Goal: Transaction & Acquisition: Download file/media

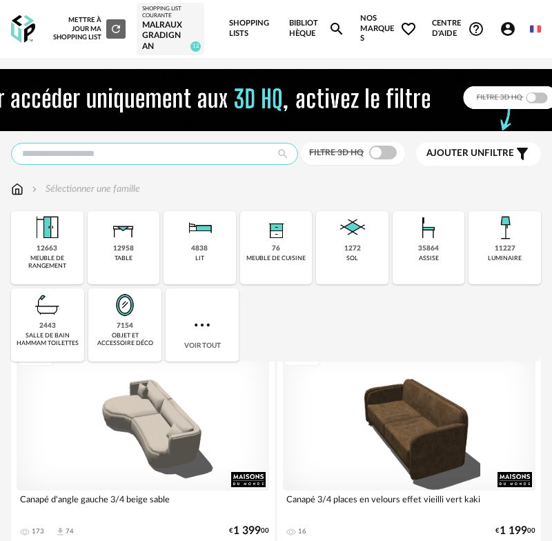
click at [80, 151] on input "text" at bounding box center [154, 154] width 287 height 22
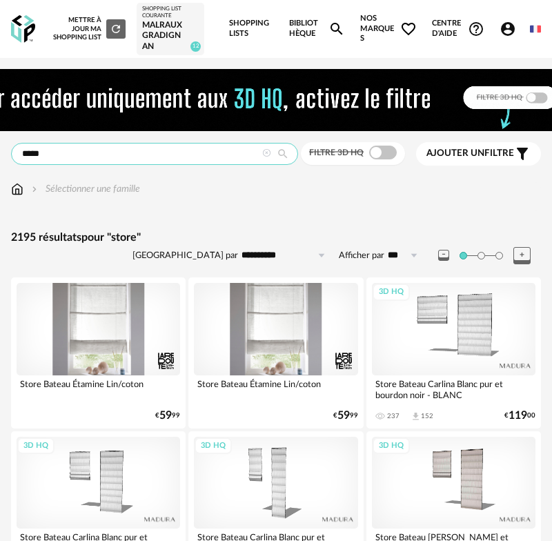
drag, startPoint x: 54, startPoint y: 154, endPoint x: 162, endPoint y: 140, distance: 108.6
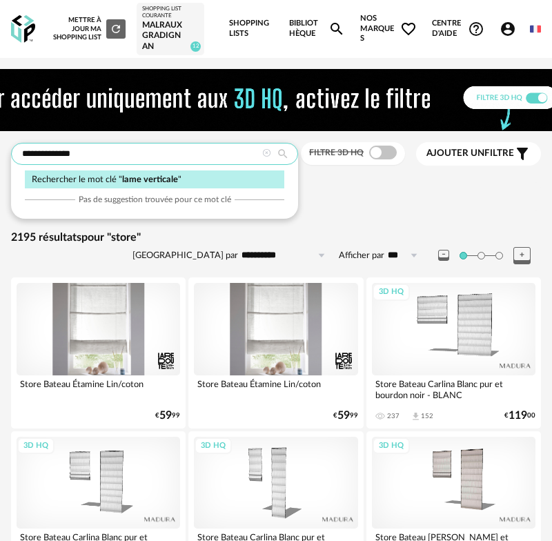
type input "**********"
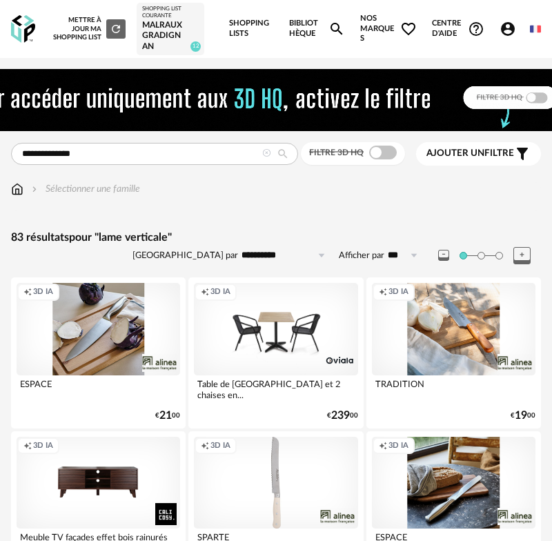
click at [164, 32] on div "Malraux Gradignan" at bounding box center [170, 36] width 57 height 32
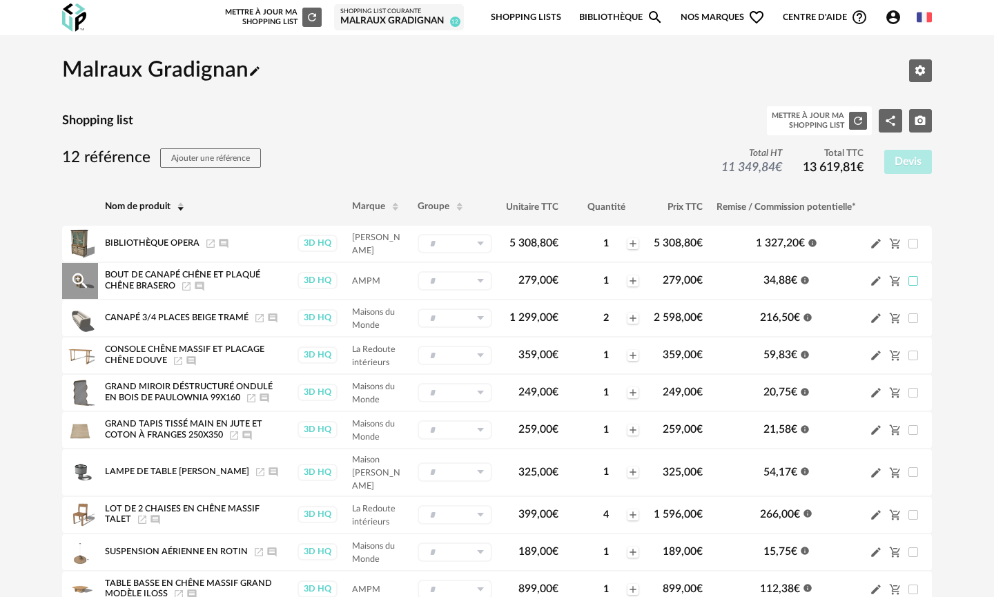
click at [552, 276] on span at bounding box center [914, 281] width 10 height 10
click at [552, 239] on div "1" at bounding box center [606, 244] width 40 height 12
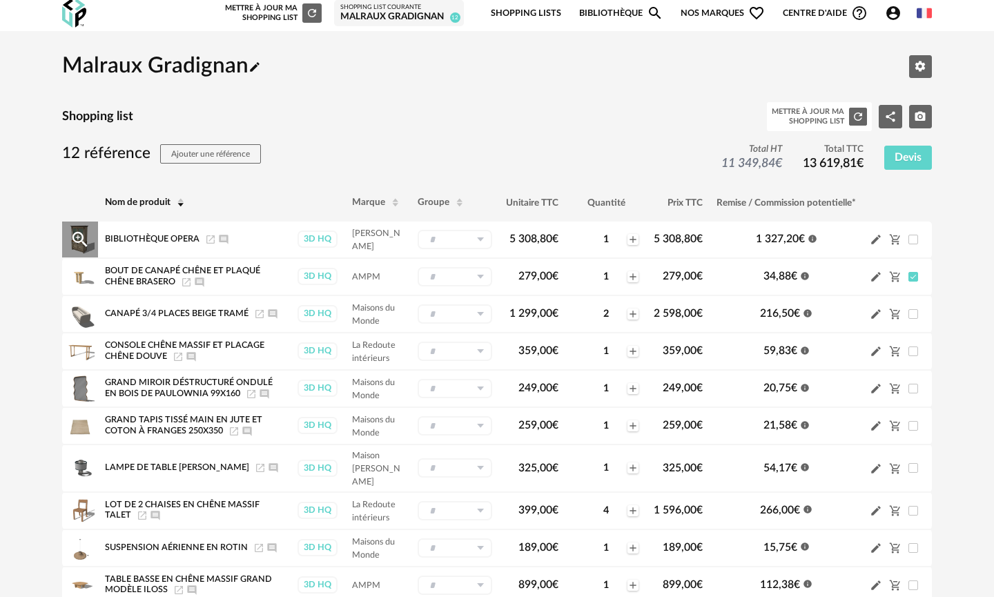
click at [479, 235] on icon at bounding box center [480, 239] width 17 height 19
click at [480, 235] on icon at bounding box center [480, 239] width 17 height 19
click at [552, 272] on span at bounding box center [914, 277] width 10 height 10
click at [552, 309] on span at bounding box center [914, 314] width 10 height 10
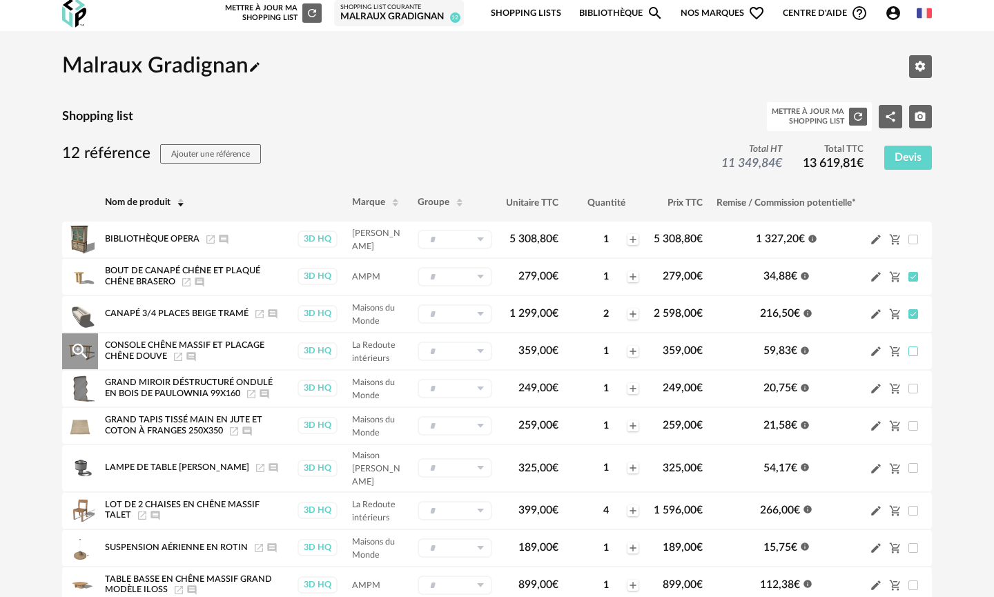
click at [552, 347] on span at bounding box center [914, 352] width 10 height 10
click at [552, 384] on span at bounding box center [914, 389] width 10 height 10
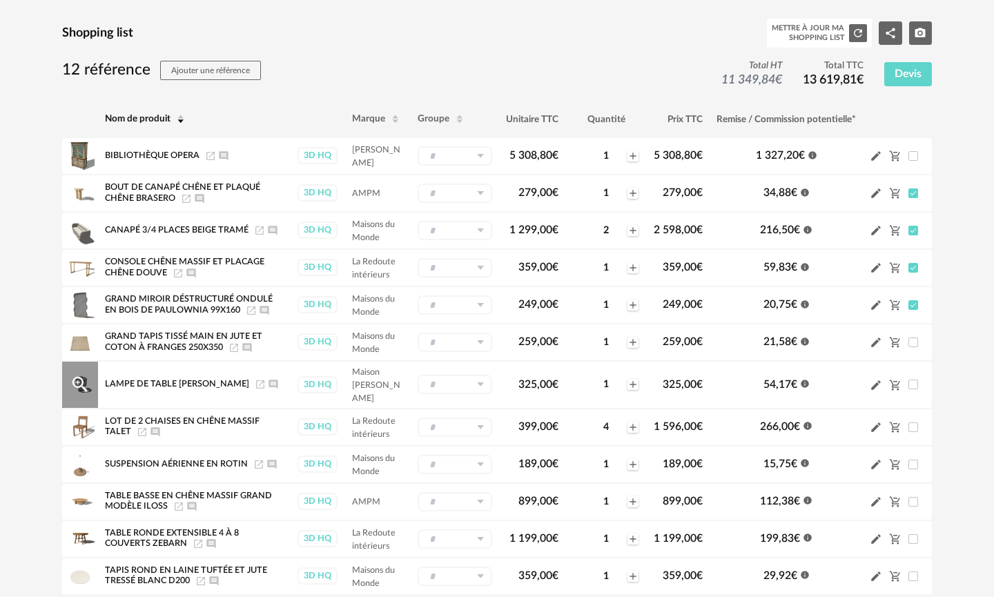
scroll to position [89, 0]
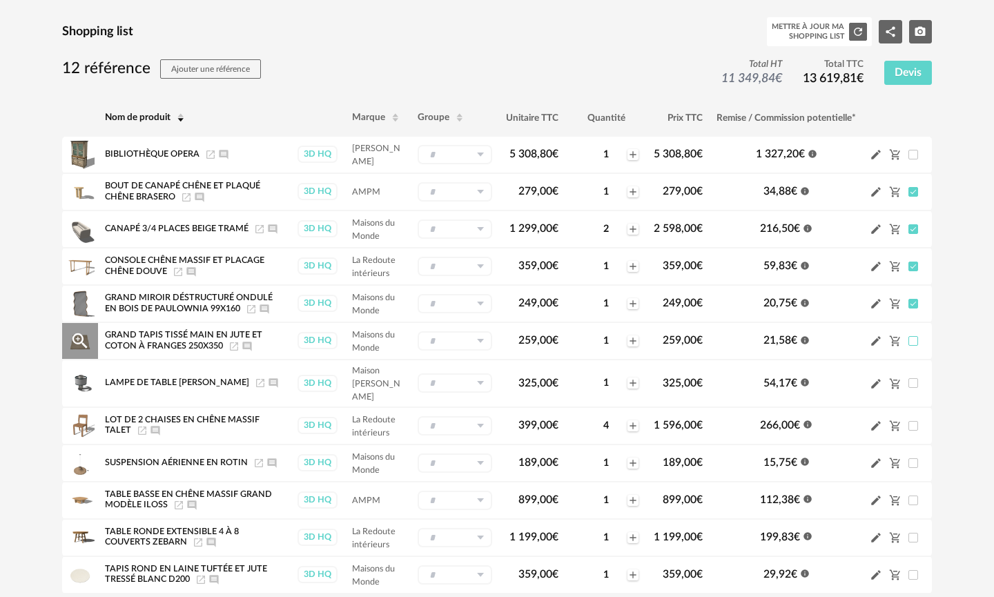
click at [552, 336] on span at bounding box center [914, 341] width 10 height 10
click at [552, 378] on span at bounding box center [914, 383] width 10 height 10
click at [552, 421] on span at bounding box center [914, 426] width 10 height 10
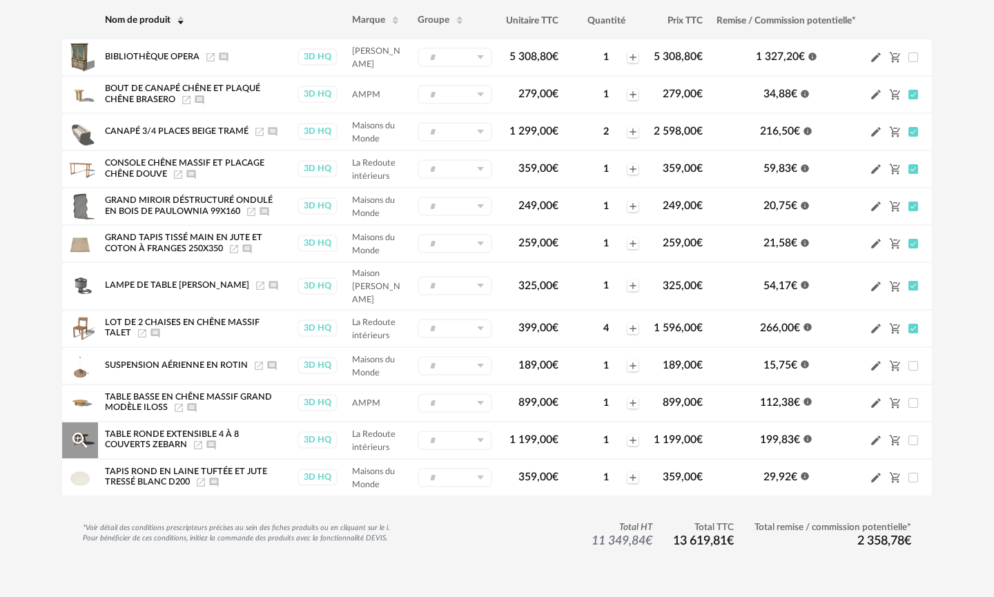
scroll to position [188, 0]
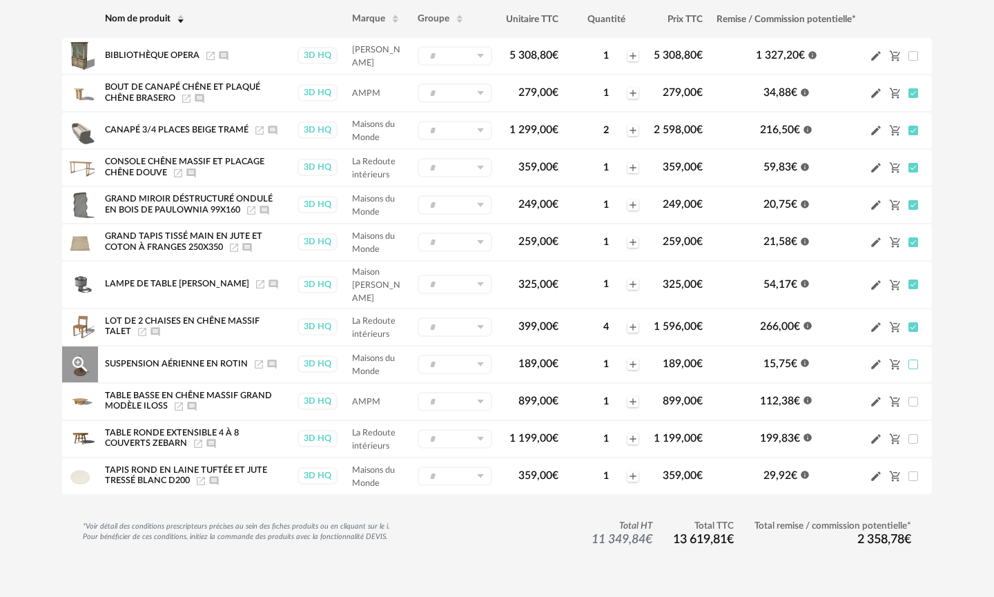
click at [552, 360] on span at bounding box center [914, 365] width 10 height 10
click at [552, 397] on span at bounding box center [914, 402] width 10 height 10
click at [552, 472] on span at bounding box center [914, 477] width 10 height 10
click at [552, 470] on icon "Pencil icon" at bounding box center [876, 476] width 12 height 12
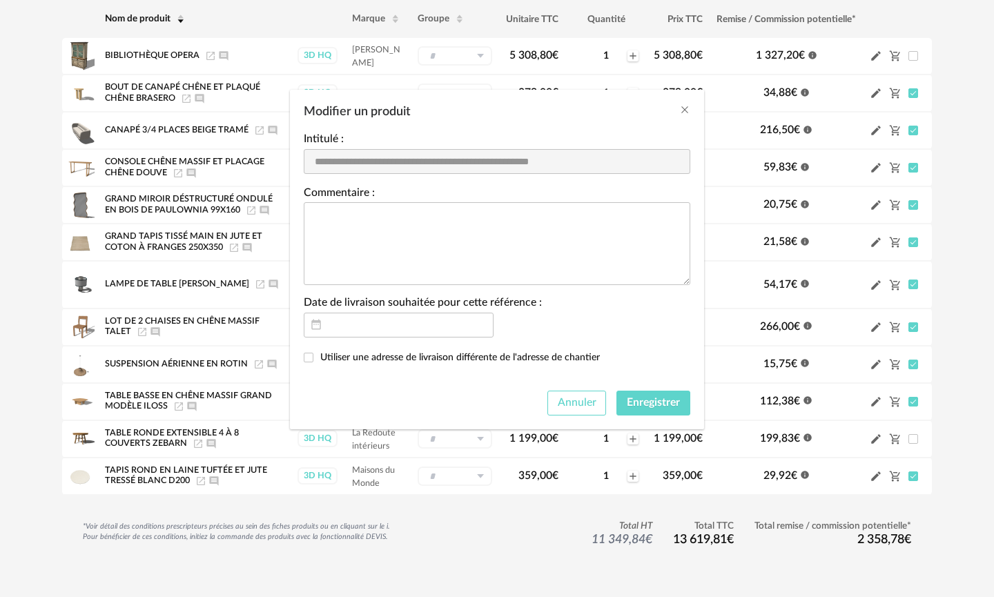
click at [552, 404] on span "Annuler" at bounding box center [577, 402] width 39 height 11
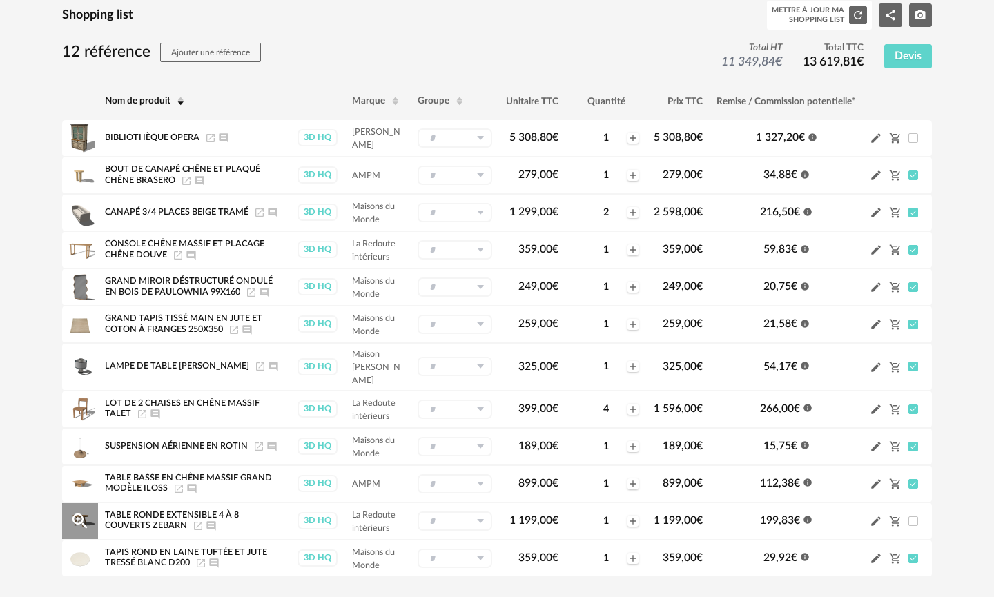
scroll to position [102, 0]
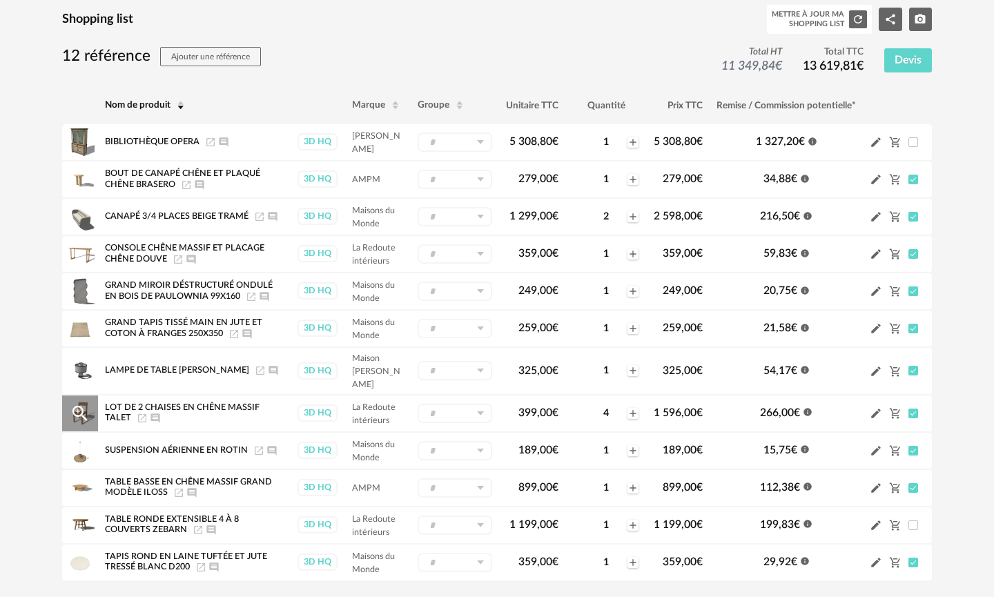
click at [479, 404] on icon at bounding box center [480, 413] width 17 height 19
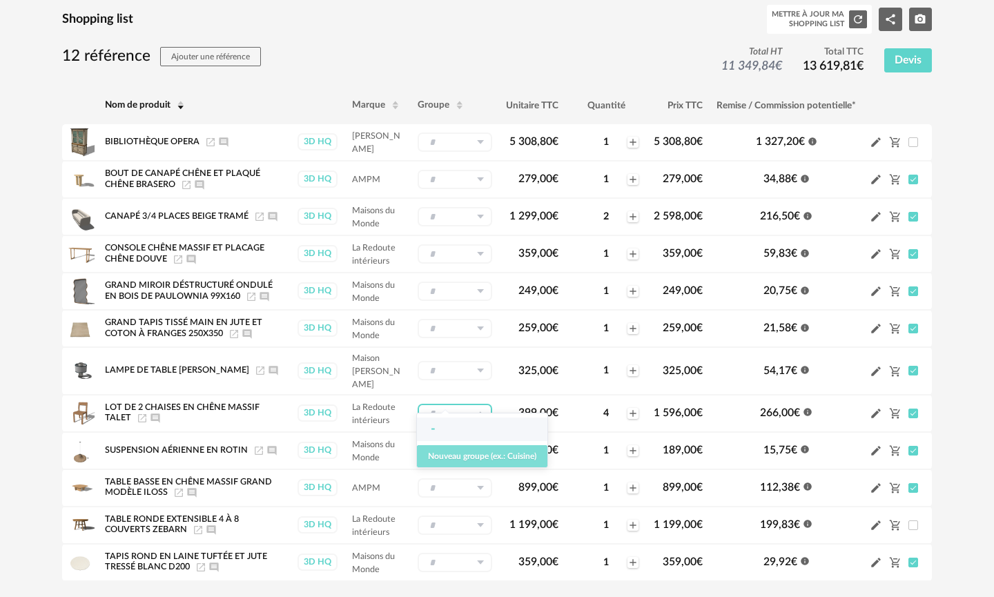
click at [478, 456] on span "Nouveau groupe (ex.: Cuisine)" at bounding box center [482, 456] width 108 height 8
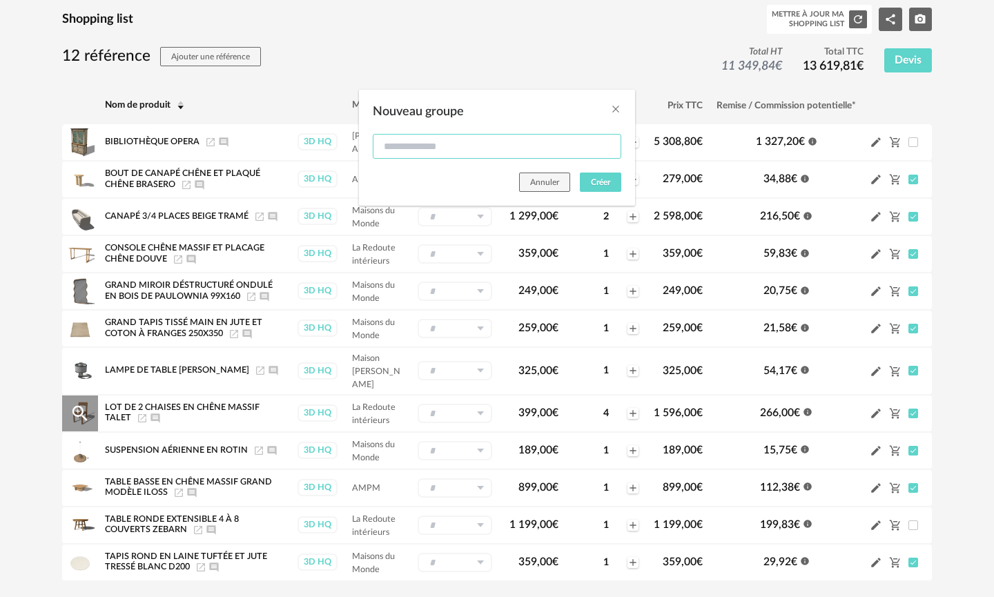
drag, startPoint x: 405, startPoint y: 143, endPoint x: 423, endPoint y: 145, distance: 18.1
click at [405, 143] on input "Nouveau groupe" at bounding box center [497, 146] width 249 height 25
drag, startPoint x: 539, startPoint y: 181, endPoint x: 601, endPoint y: 238, distance: 84.1
click at [539, 181] on span "Annuler" at bounding box center [544, 182] width 29 height 8
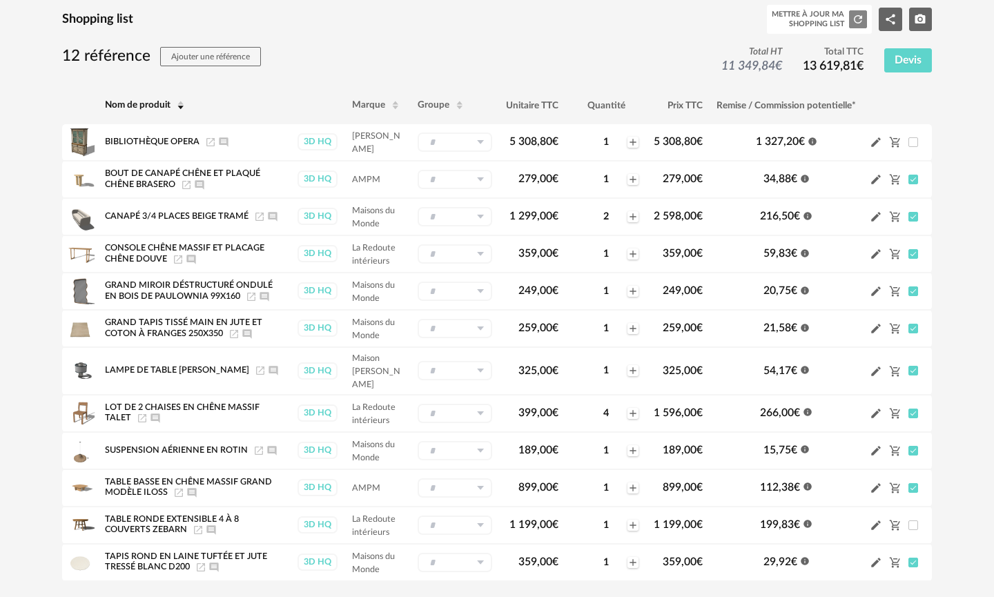
click at [552, 15] on icon "Refresh icon" at bounding box center [858, 19] width 8 height 8
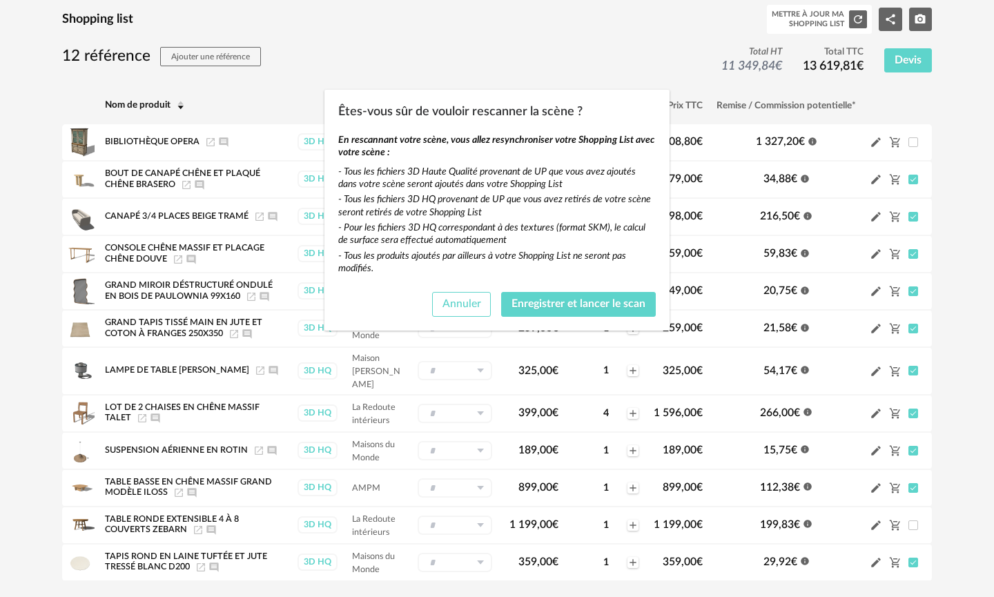
click at [463, 306] on span "Annuler" at bounding box center [462, 303] width 39 height 11
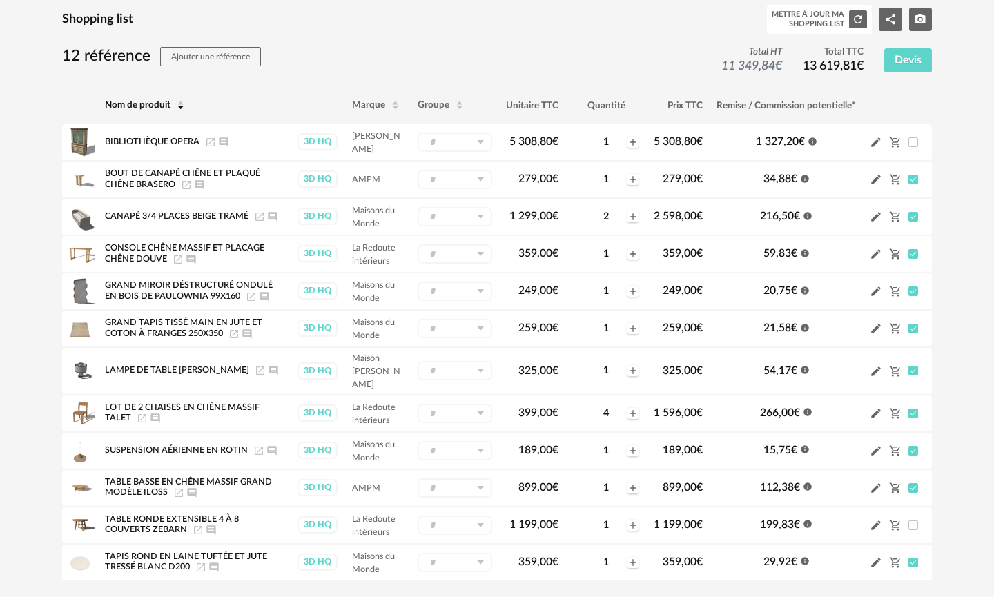
scroll to position [0, 0]
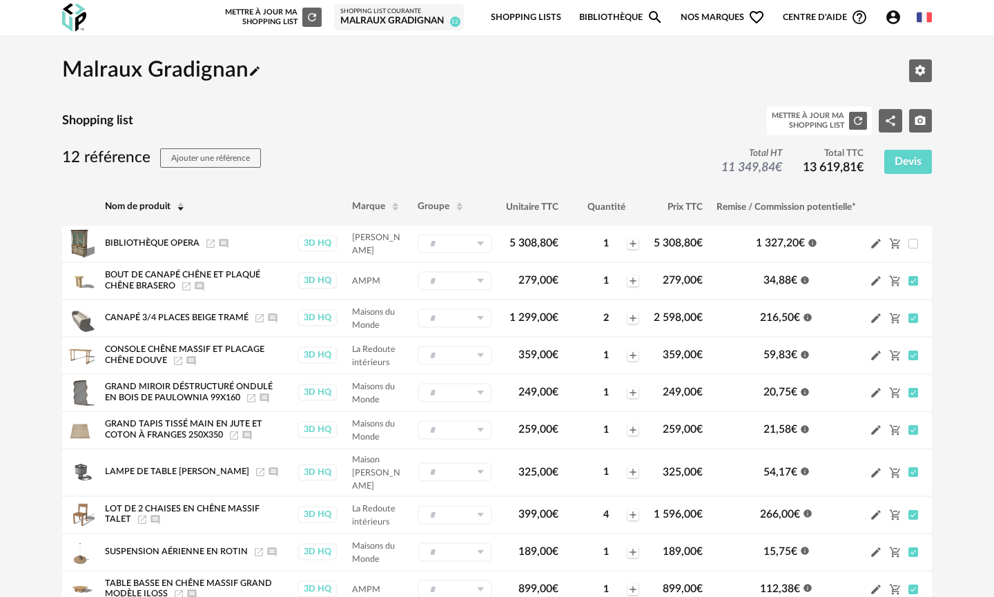
click at [73, 17] on img at bounding box center [74, 17] width 24 height 28
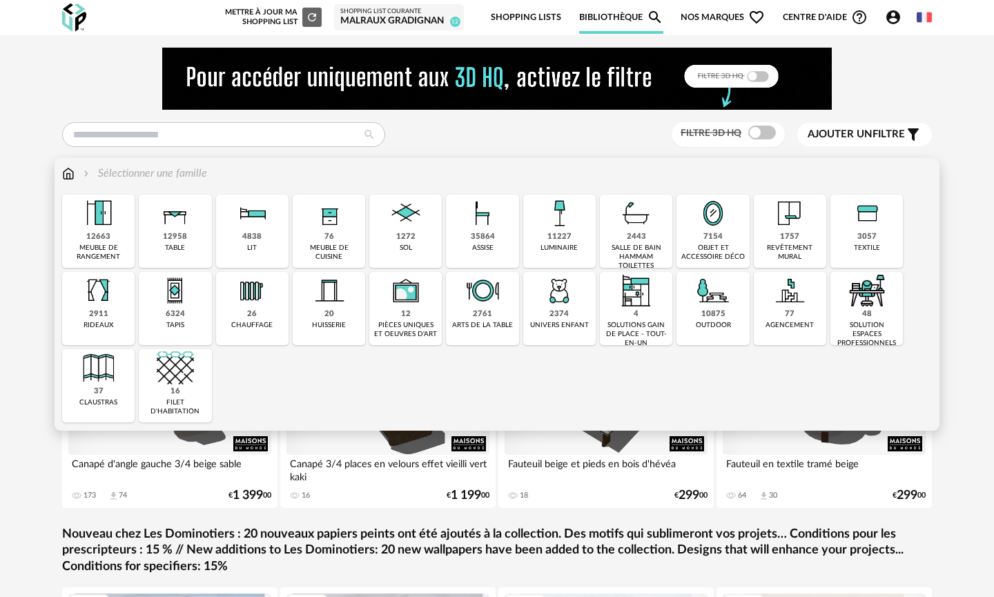
click at [803, 252] on div "revêtement mural" at bounding box center [790, 253] width 64 height 18
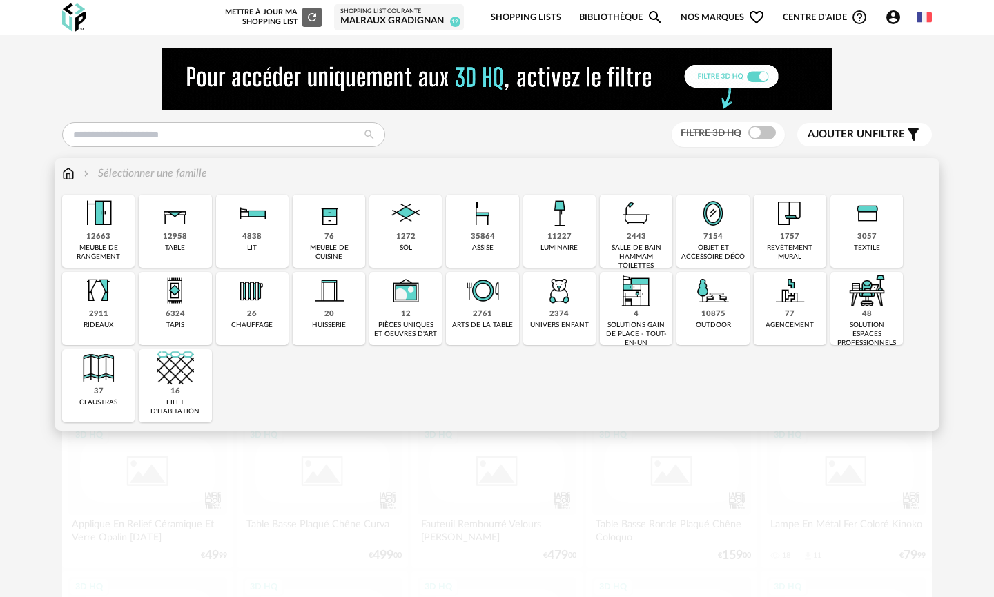
scroll to position [6, 0]
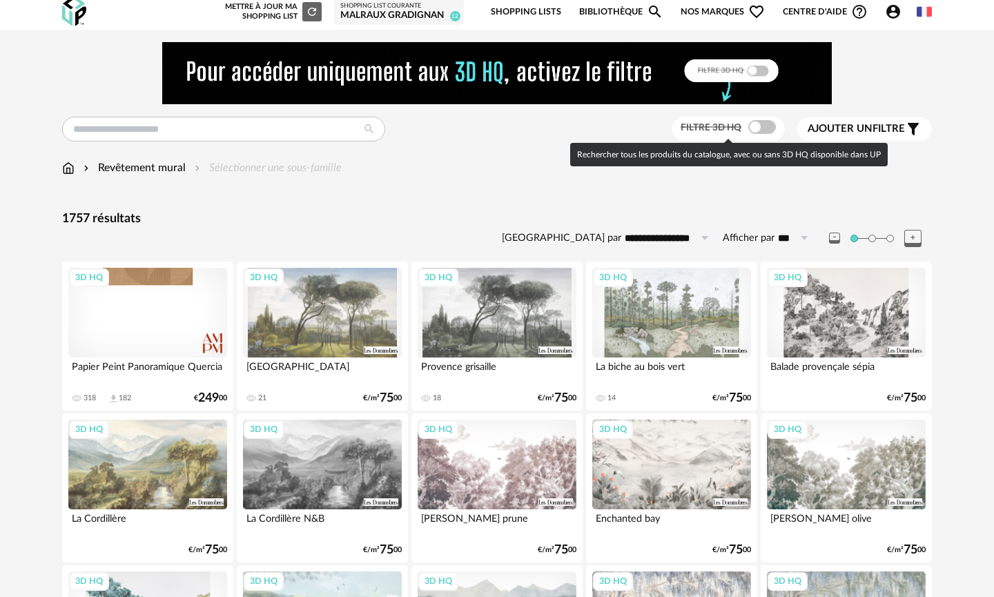
click at [754, 127] on span at bounding box center [763, 127] width 28 height 14
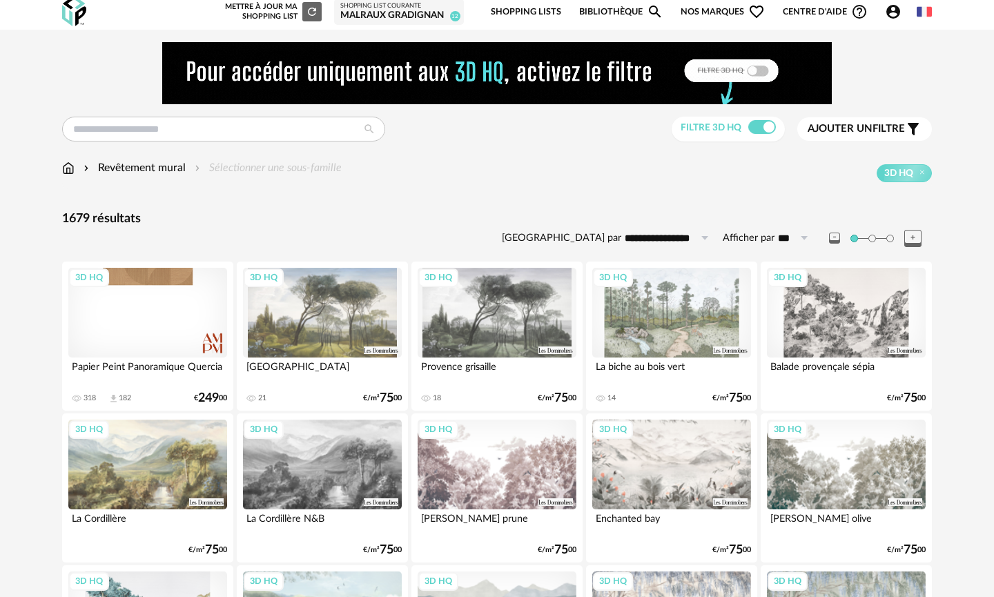
click at [878, 126] on span "Ajouter un filtre" at bounding box center [856, 129] width 97 height 14
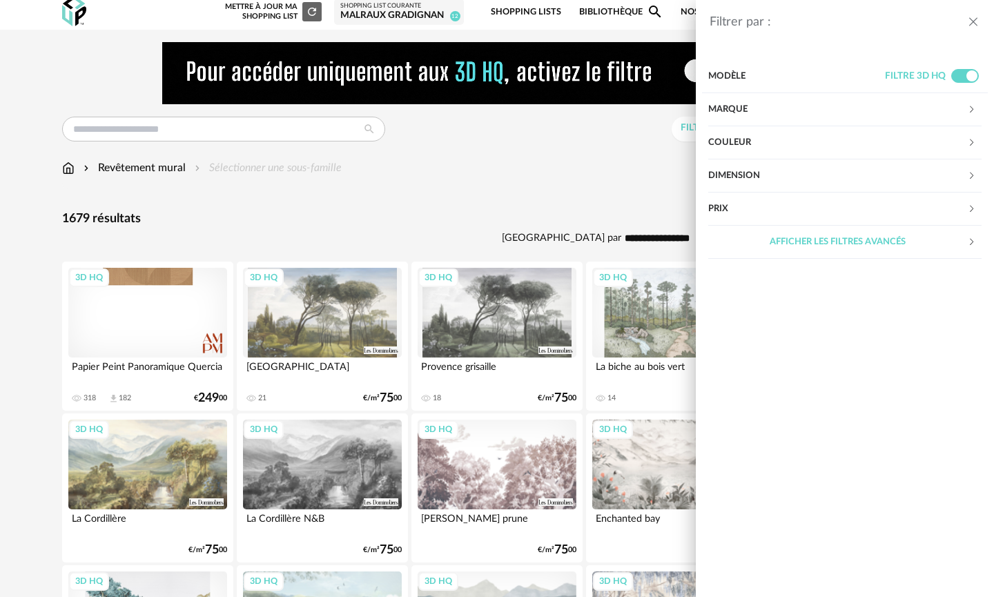
click at [880, 119] on div "Marque" at bounding box center [837, 109] width 259 height 33
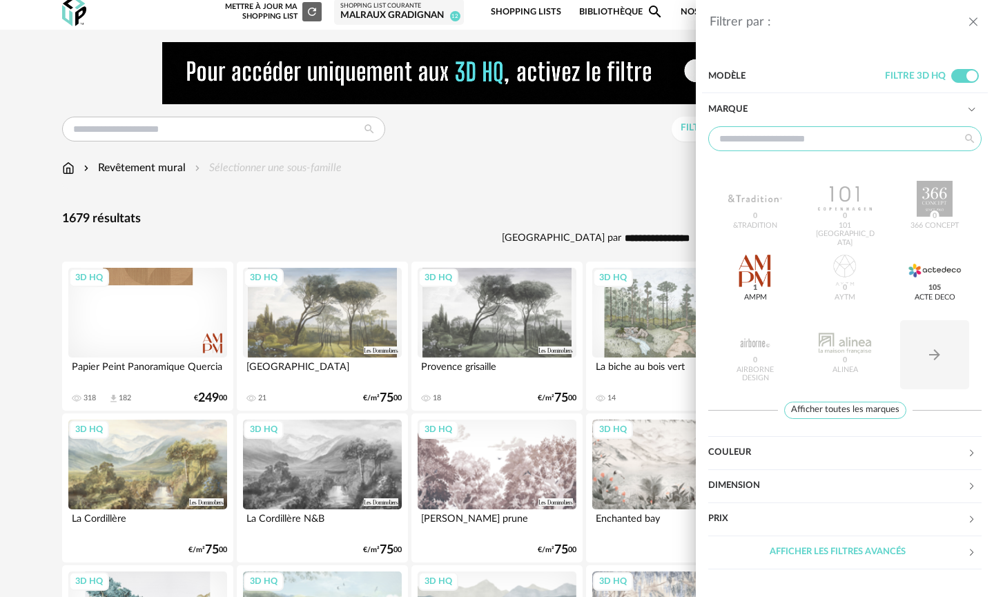
click at [817, 142] on input "text" at bounding box center [844, 138] width 273 height 25
type input "*"
click at [969, 23] on icon "close drawer" at bounding box center [974, 22] width 14 height 14
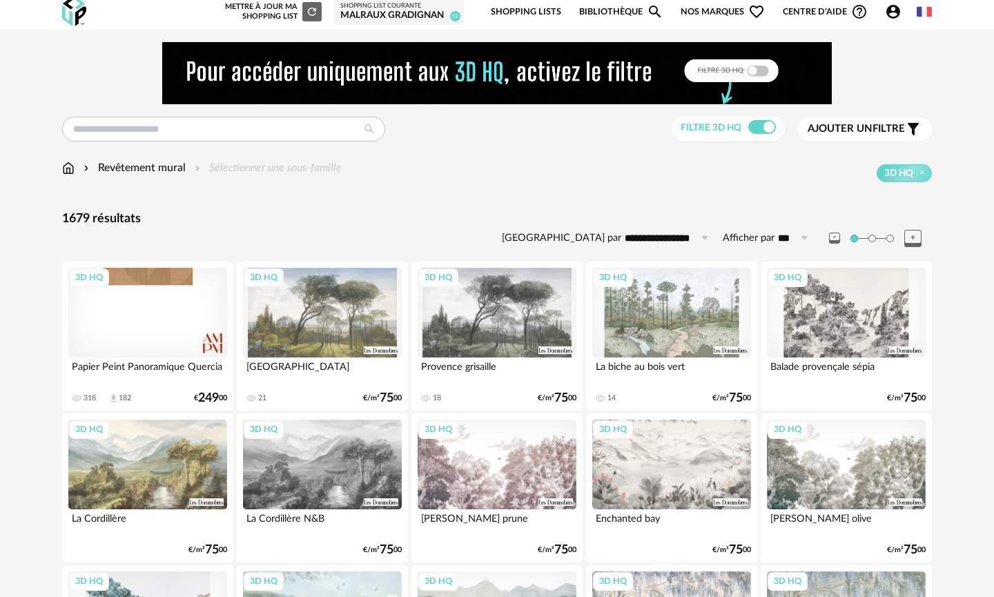
click at [878, 130] on span "Ajouter un filtre" at bounding box center [856, 129] width 97 height 14
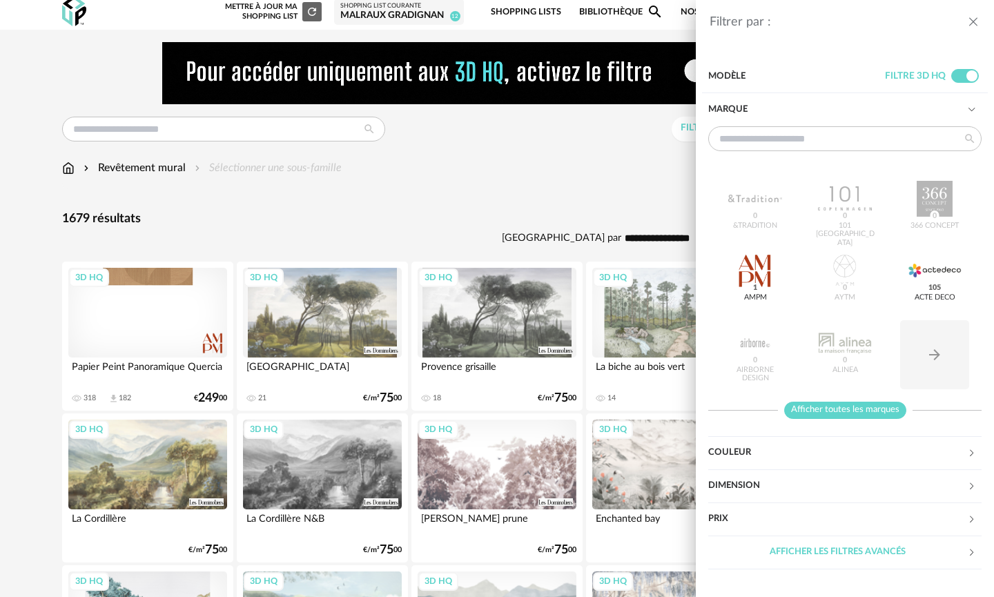
click at [820, 410] on span "Afficher toutes les marques" at bounding box center [845, 410] width 122 height 17
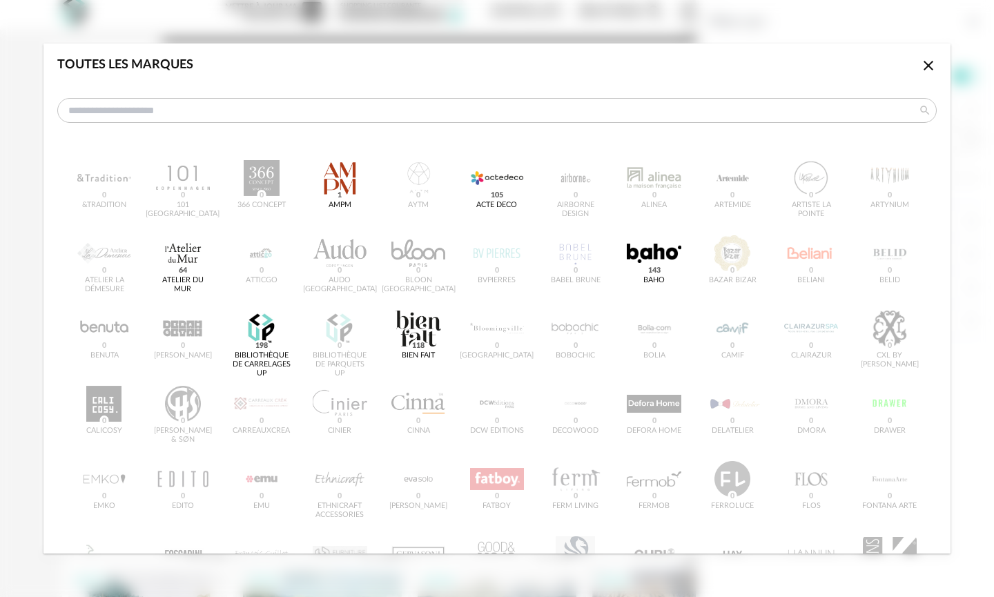
click at [925, 64] on icon "Close icon" at bounding box center [928, 65] width 17 height 17
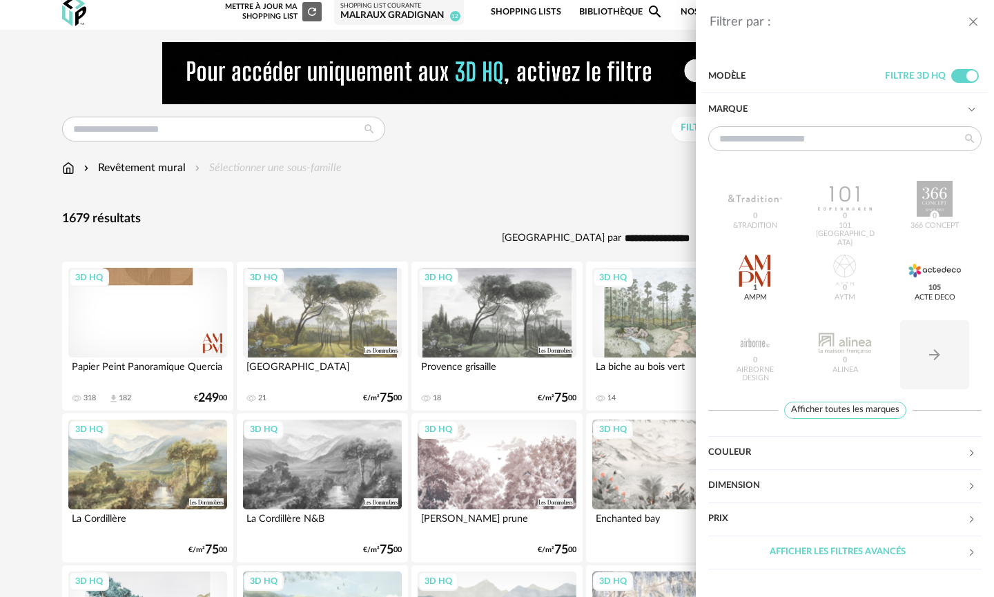
click at [971, 22] on icon "close drawer" at bounding box center [974, 22] width 14 height 14
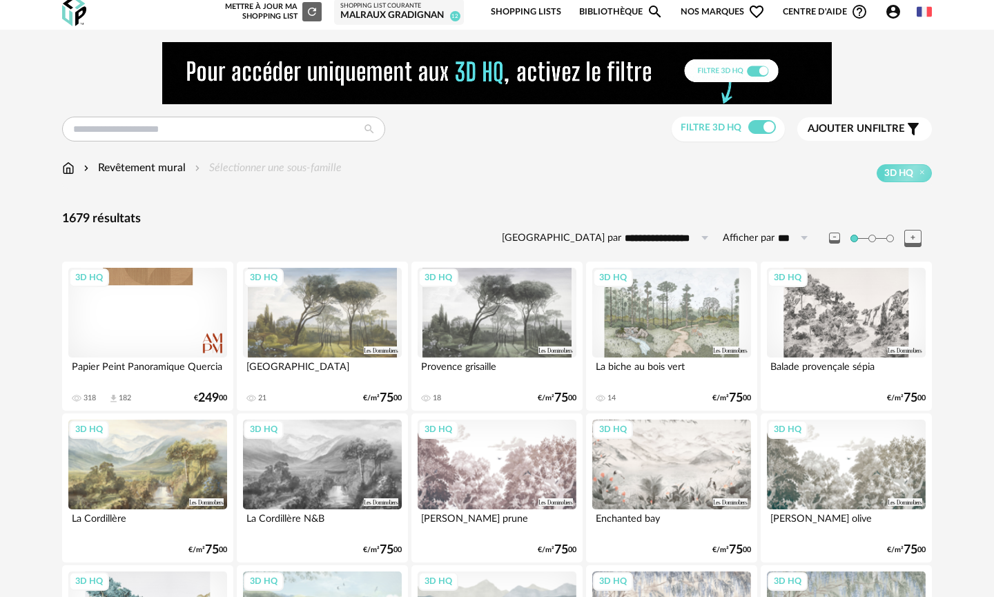
click at [689, 239] on input "**********" at bounding box center [668, 238] width 95 height 22
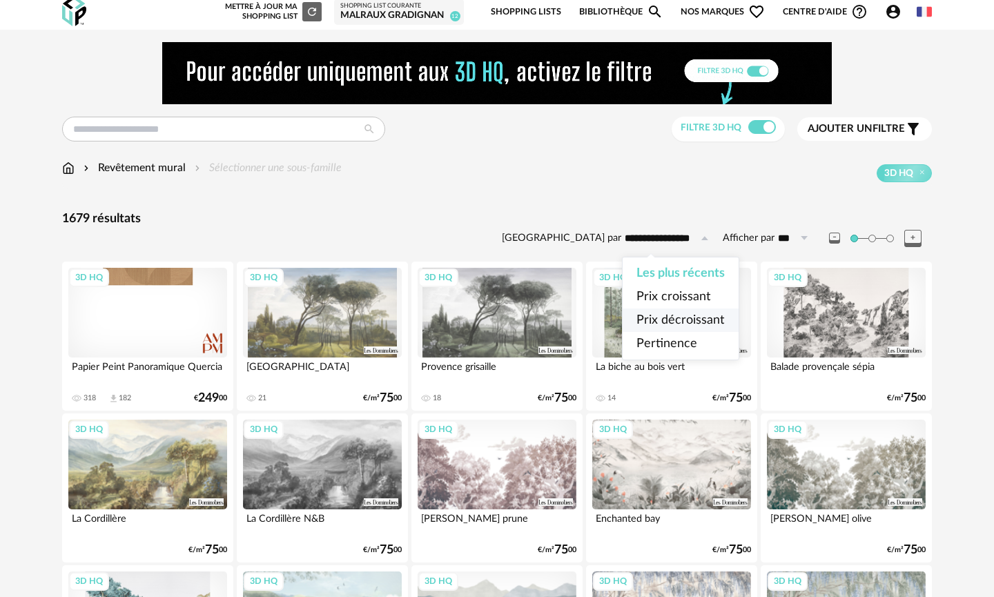
click at [682, 316] on span "Prix décroissant" at bounding box center [681, 320] width 88 height 12
type input "**********"
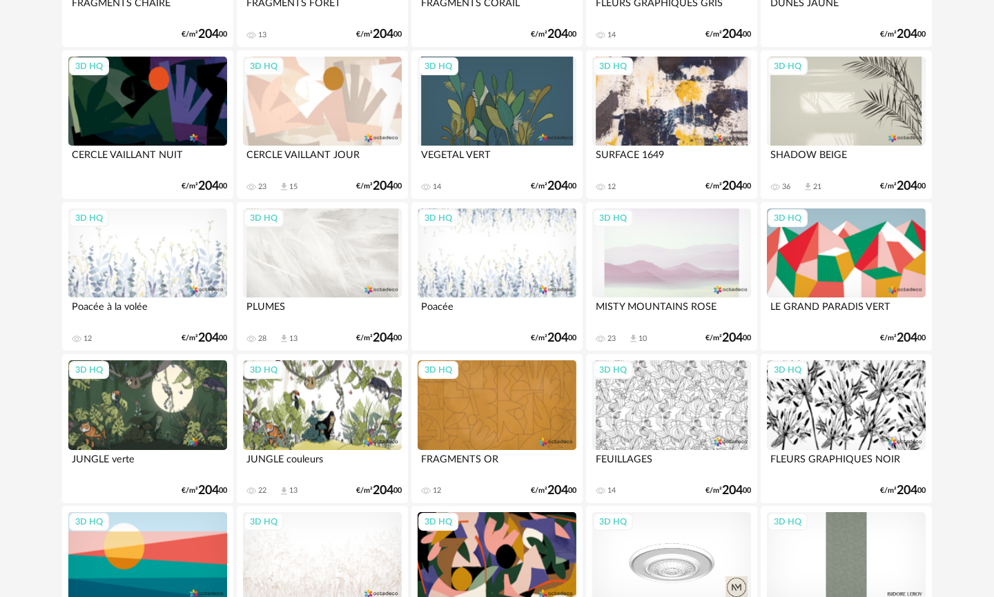
scroll to position [2810, 0]
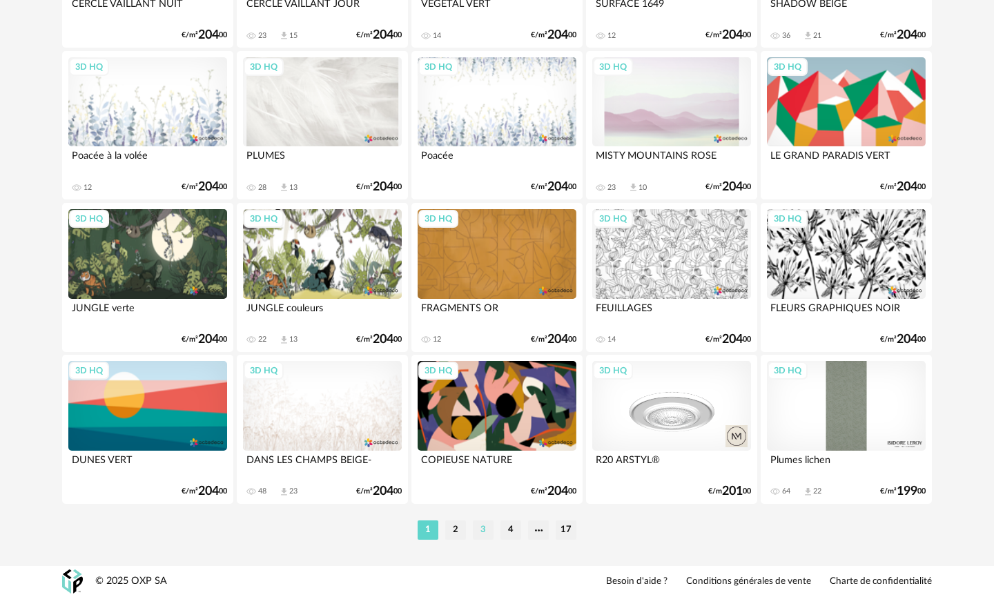
click at [481, 527] on li "3" at bounding box center [483, 530] width 21 height 19
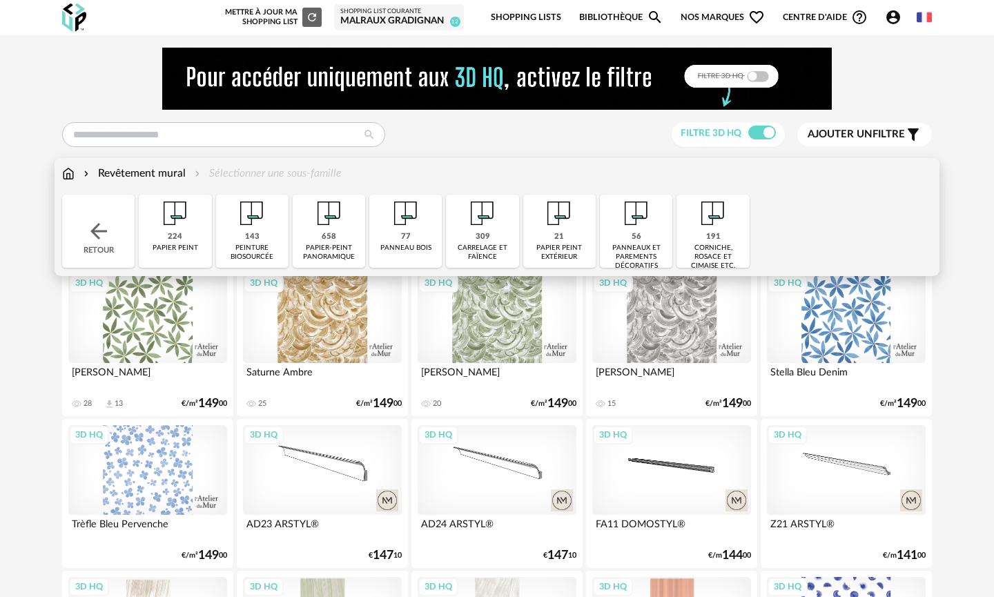
click at [193, 226] on img at bounding box center [175, 213] width 37 height 37
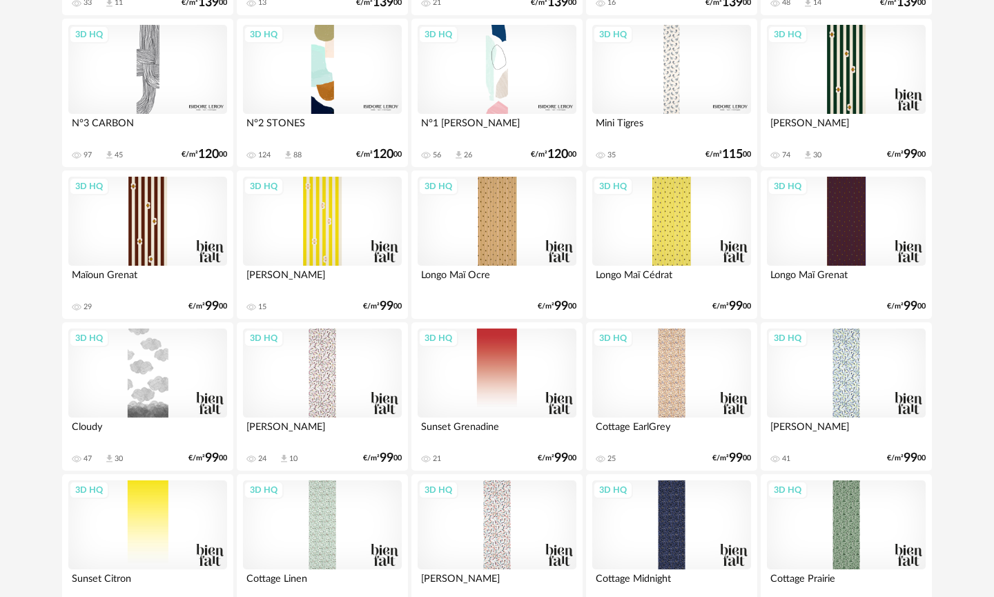
scroll to position [2333, 0]
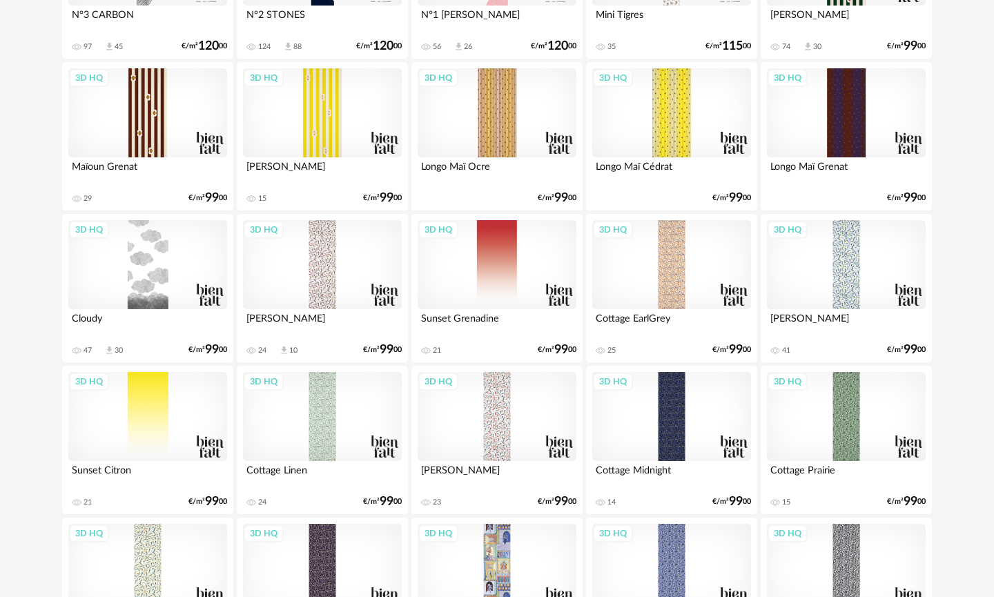
click at [499, 142] on div "3D HQ" at bounding box center [497, 113] width 159 height 90
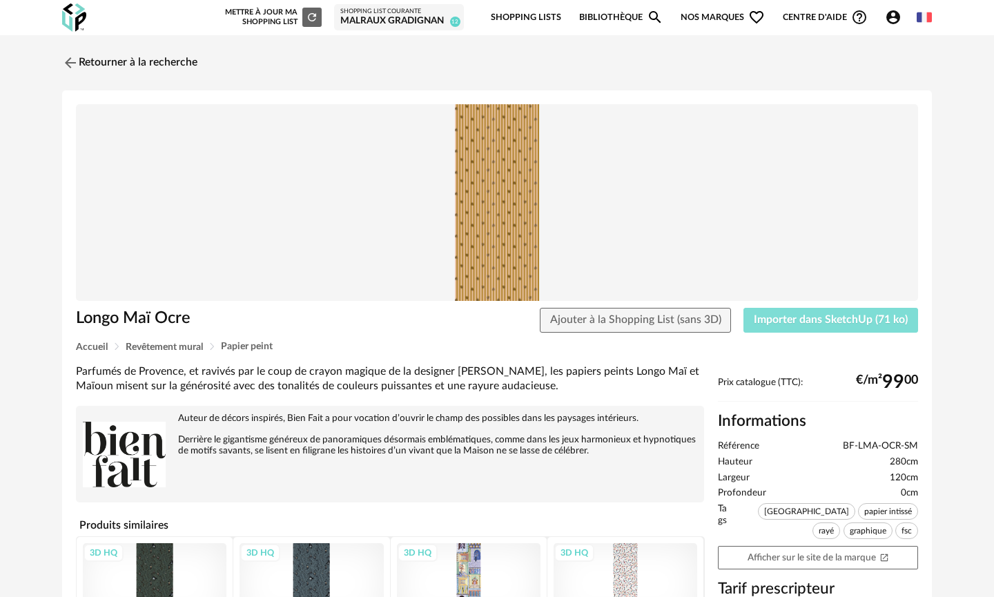
click at [813, 320] on span "Importer dans SketchUp (71 ko)" at bounding box center [831, 319] width 154 height 11
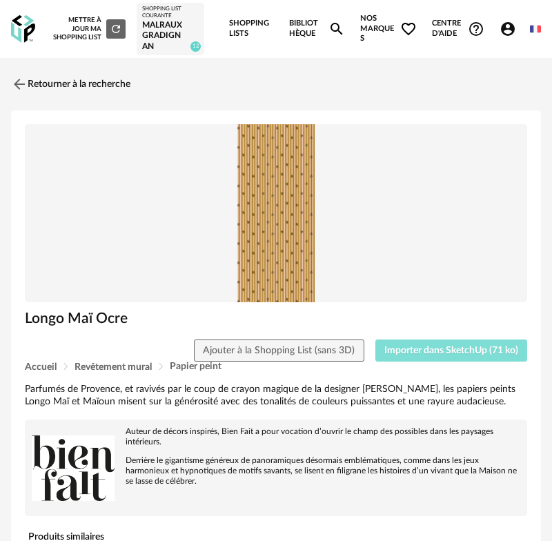
click at [264, 248] on img at bounding box center [276, 213] width 503 height 179
click at [456, 351] on span "Importer dans SketchUp (71 ko)" at bounding box center [452, 351] width 134 height 10
click at [79, 86] on link "Retourner à la recherche" at bounding box center [67, 84] width 119 height 30
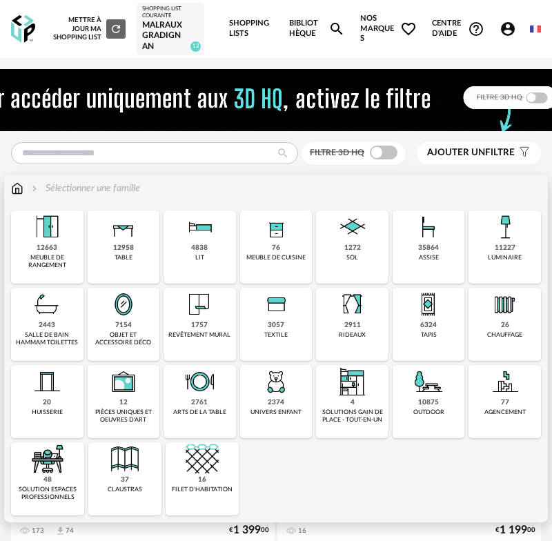
click at [203, 328] on div "1757" at bounding box center [199, 325] width 17 height 9
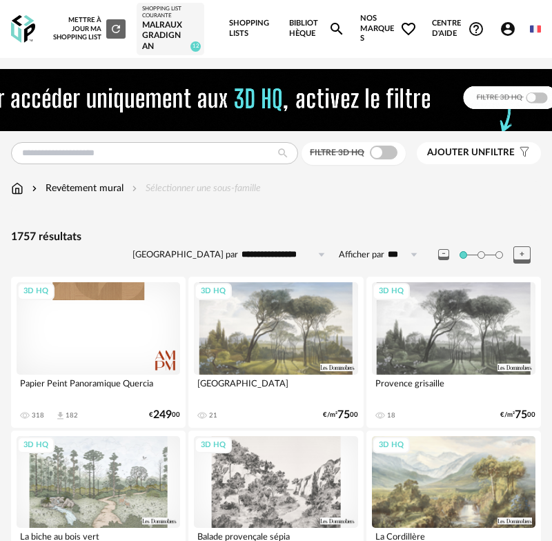
click at [298, 255] on input "**********" at bounding box center [285, 255] width 95 height 22
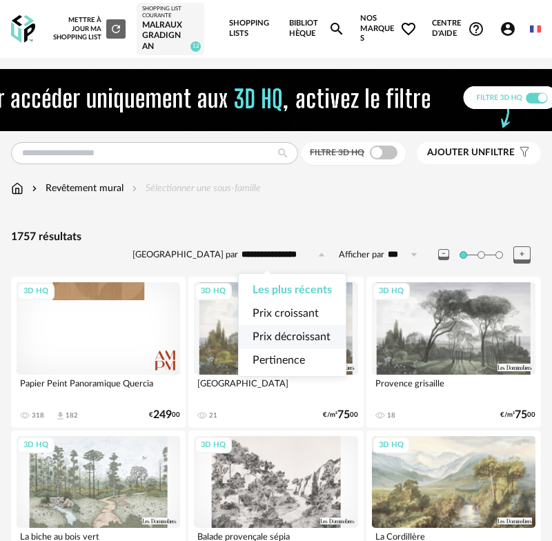
drag, startPoint x: 295, startPoint y: 332, endPoint x: 383, endPoint y: 197, distance: 160.7
click at [295, 332] on span "Prix décroissant" at bounding box center [292, 336] width 78 height 11
type input "**********"
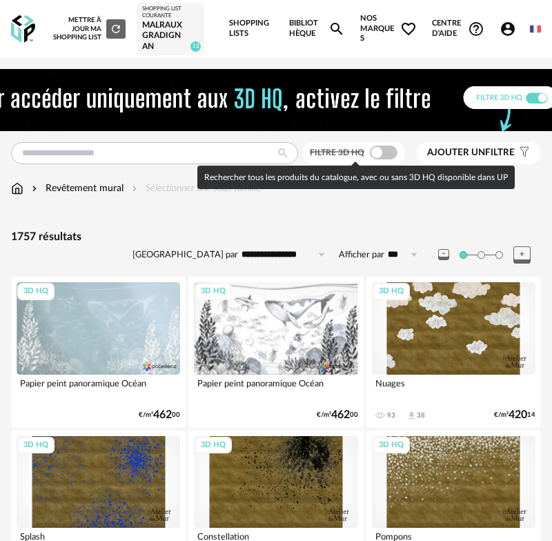
click at [380, 155] on span at bounding box center [384, 153] width 28 height 14
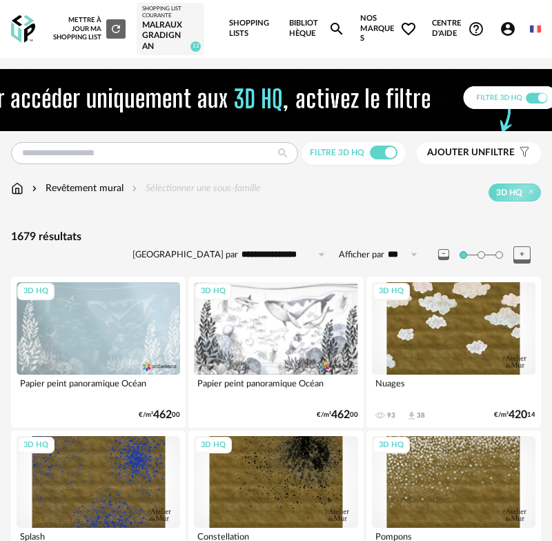
click at [524, 253] on icon at bounding box center [522, 255] width 17 height 17
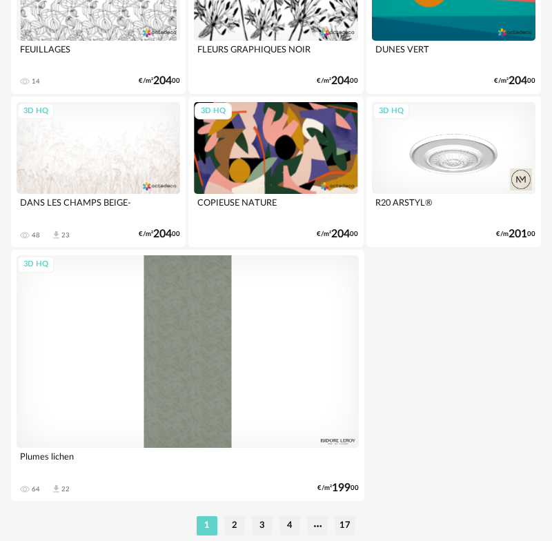
scroll to position [5146, 0]
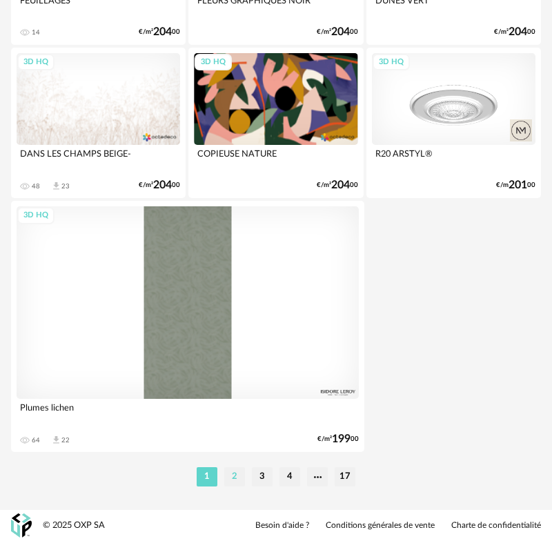
click at [239, 476] on li "2" at bounding box center [234, 476] width 21 height 19
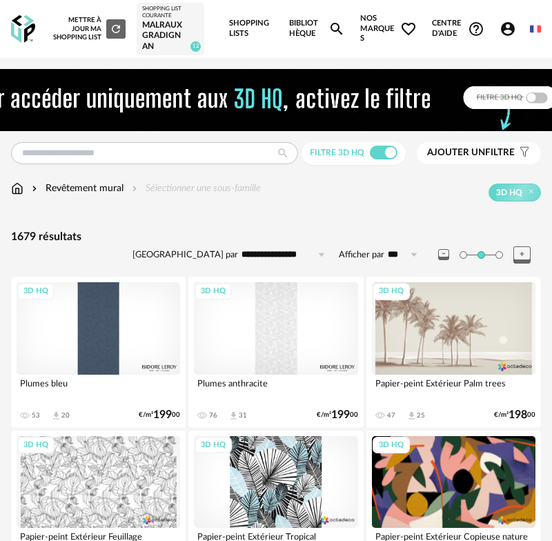
click at [458, 151] on span "Ajouter un" at bounding box center [456, 153] width 58 height 10
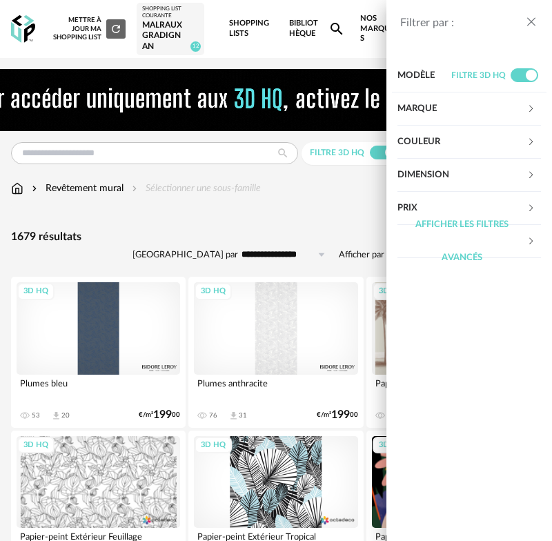
click at [456, 114] on div "Marque" at bounding box center [462, 109] width 129 height 33
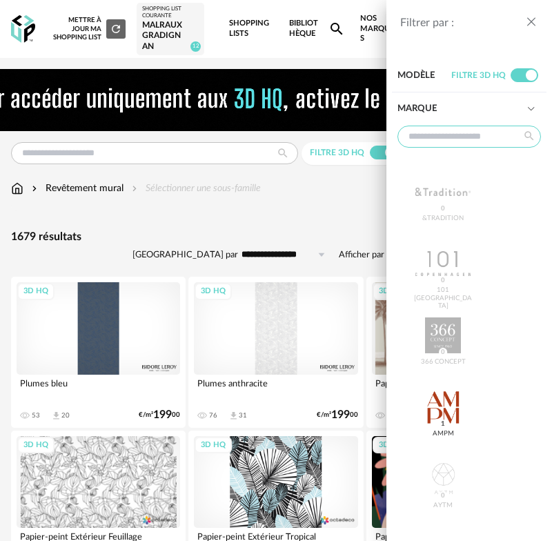
click at [445, 138] on input "text" at bounding box center [470, 137] width 144 height 22
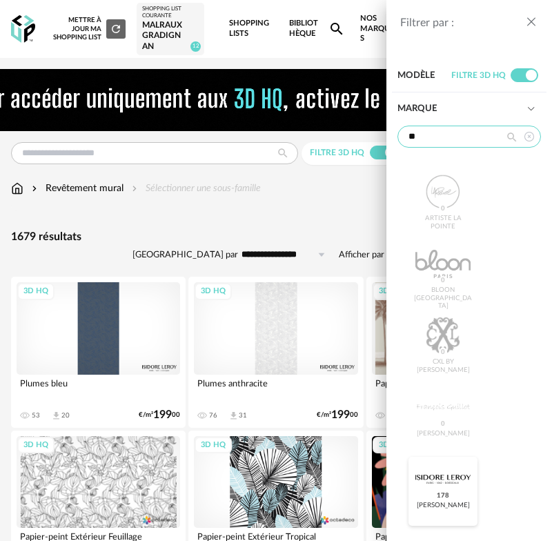
type input "**"
click at [431, 494] on div at bounding box center [443, 479] width 55 height 36
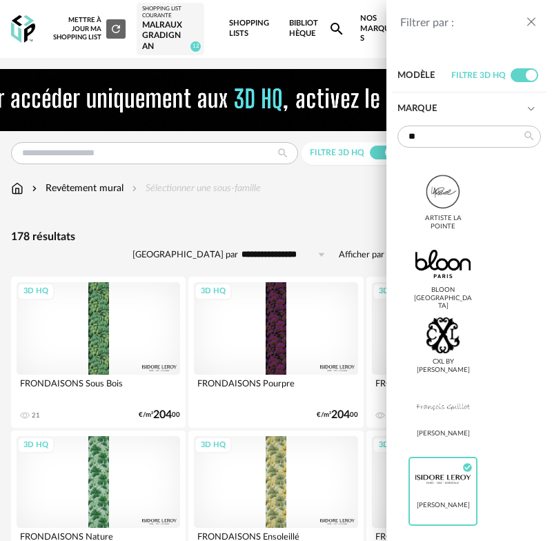
click at [530, 21] on icon "close drawer" at bounding box center [532, 22] width 14 height 14
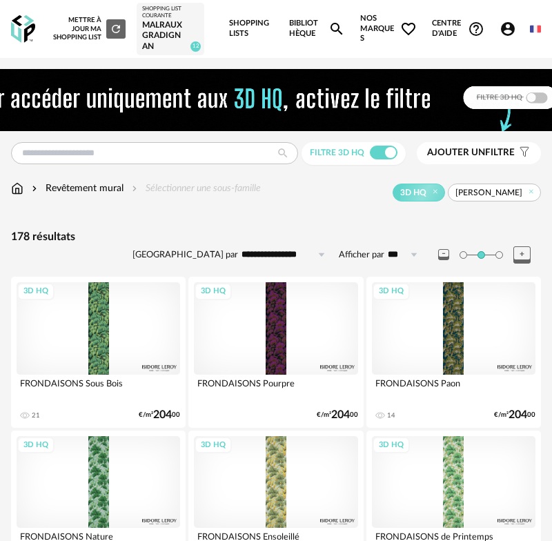
click at [521, 253] on icon at bounding box center [522, 255] width 17 height 17
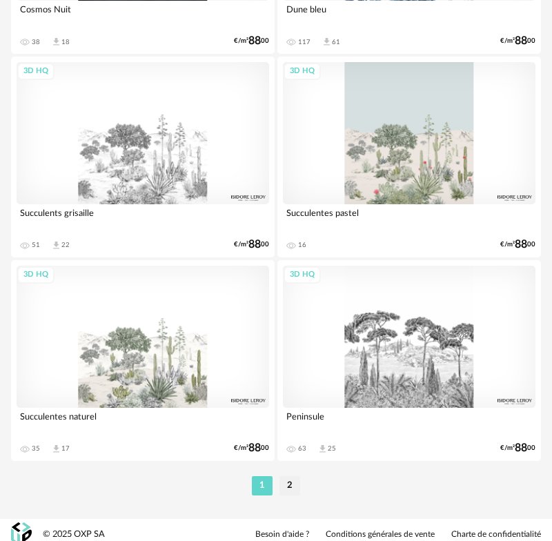
scroll to position [10002, 0]
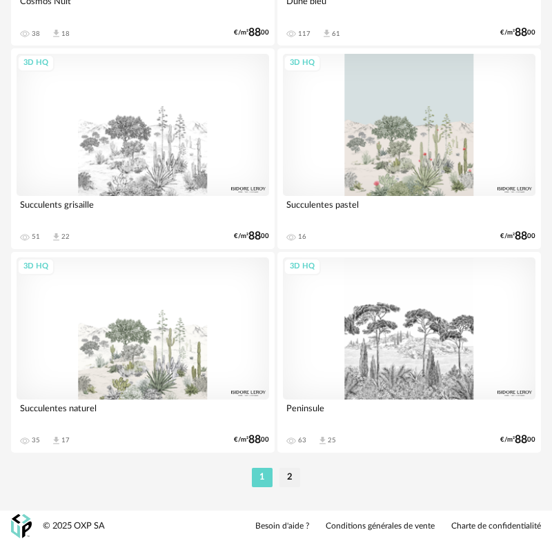
click at [408, 163] on div "3D HQ" at bounding box center [409, 125] width 253 height 142
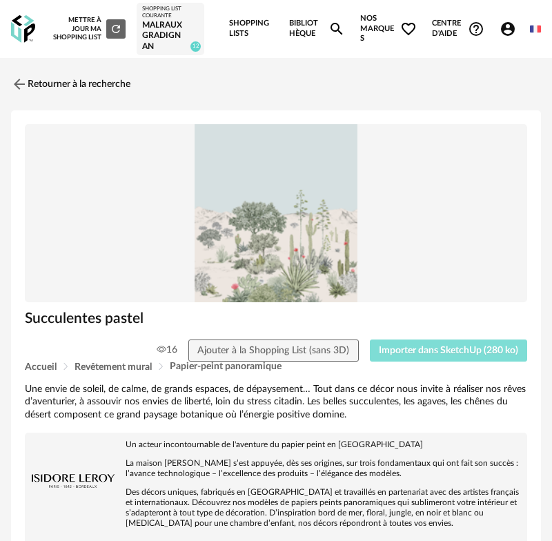
click at [414, 353] on span "Importer dans SketchUp (280 ko)" at bounding box center [448, 351] width 139 height 10
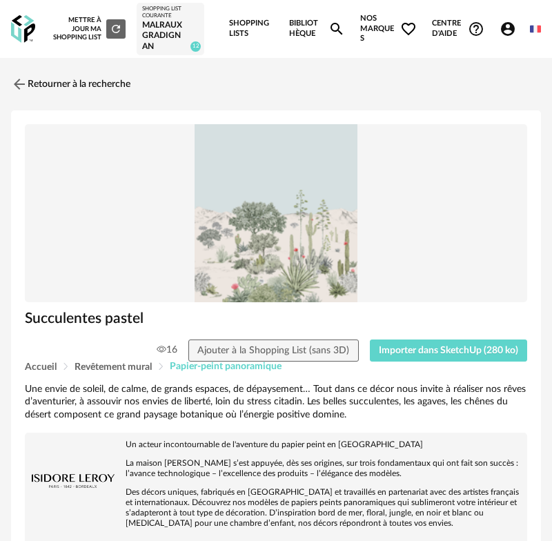
click at [208, 369] on span "Papier-peint panoramique" at bounding box center [226, 367] width 112 height 10
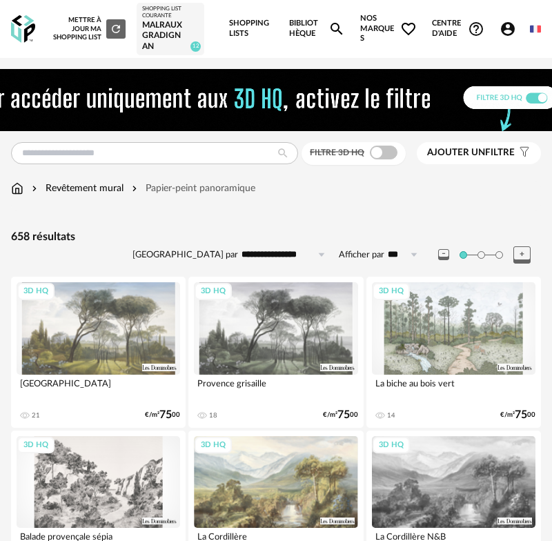
click at [490, 152] on span "Ajouter un filtre" at bounding box center [471, 153] width 88 height 12
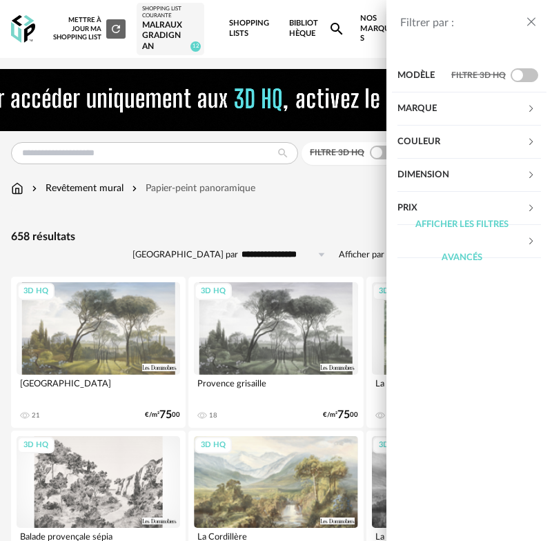
click at [474, 104] on div "Marque" at bounding box center [462, 109] width 129 height 33
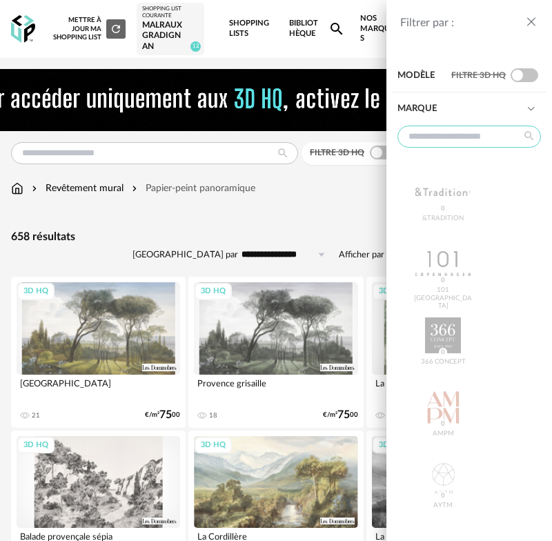
click at [410, 133] on input "text" at bounding box center [470, 137] width 144 height 22
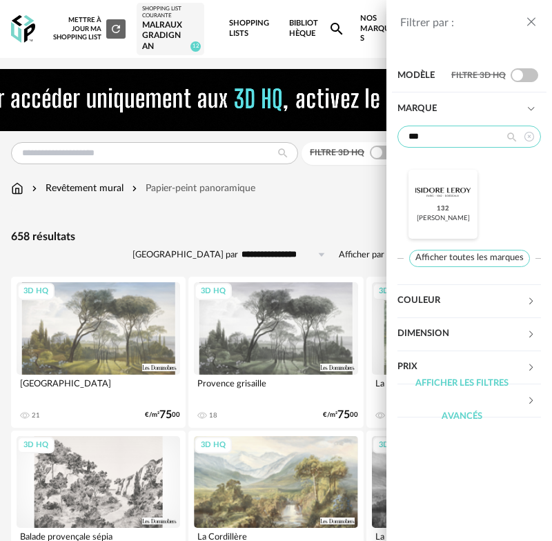
type input "***"
click at [433, 202] on div at bounding box center [443, 192] width 55 height 36
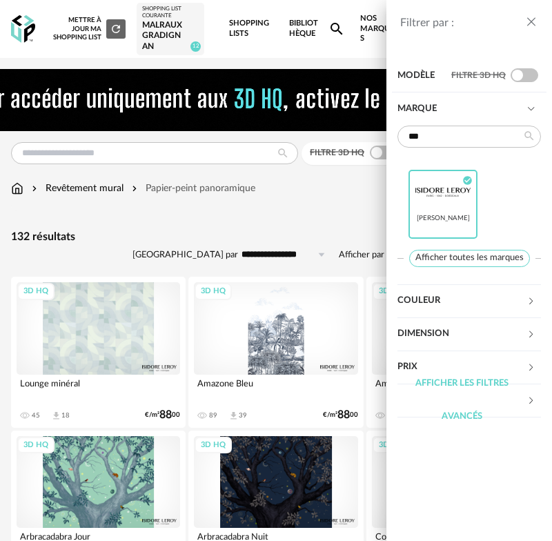
click at [437, 305] on div "Couleur" at bounding box center [462, 301] width 129 height 33
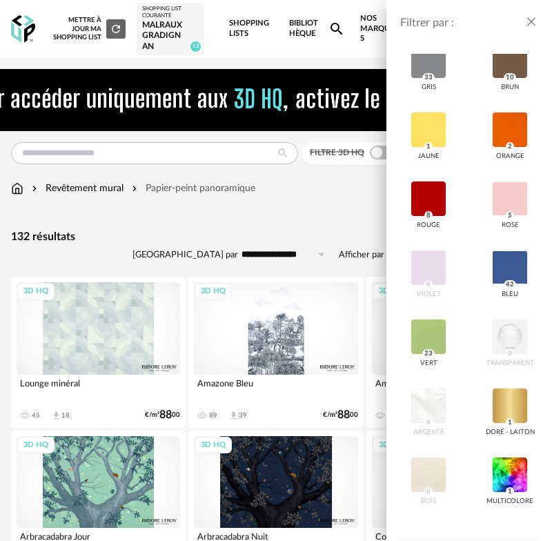
scroll to position [418, 0]
click at [427, 335] on div at bounding box center [429, 337] width 36 height 36
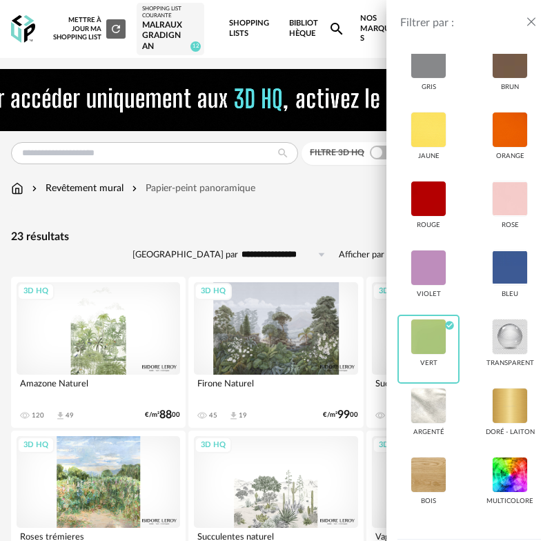
click at [532, 25] on icon "close drawer" at bounding box center [532, 22] width 14 height 14
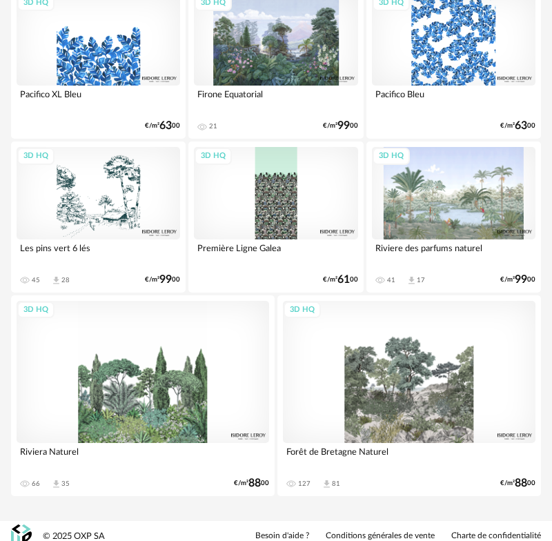
scroll to position [1068, 0]
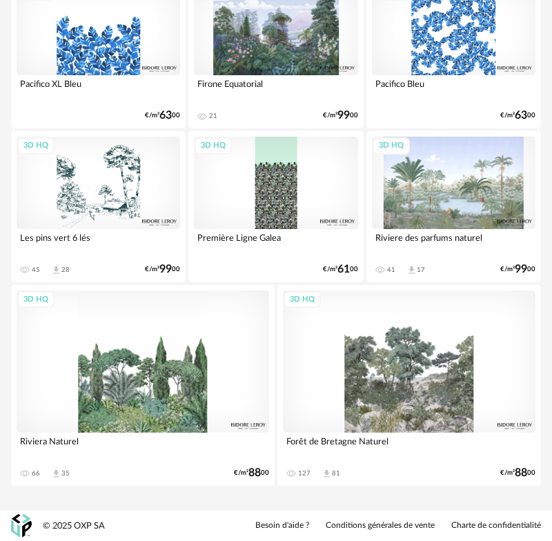
click at [278, 197] on div "3D HQ" at bounding box center [276, 183] width 164 height 92
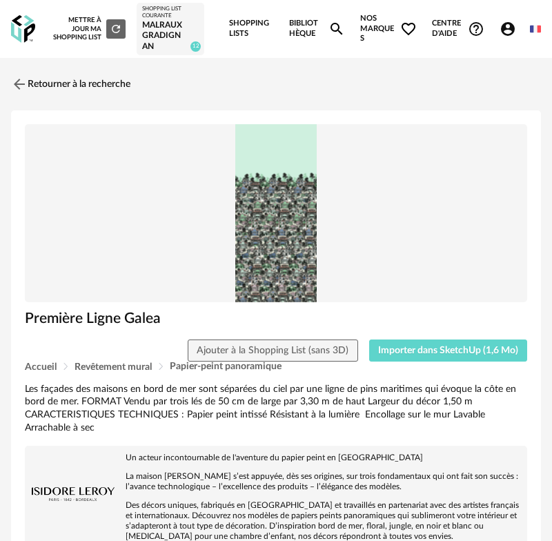
click at [330, 28] on icon "Magnify icon" at bounding box center [337, 29] width 17 height 17
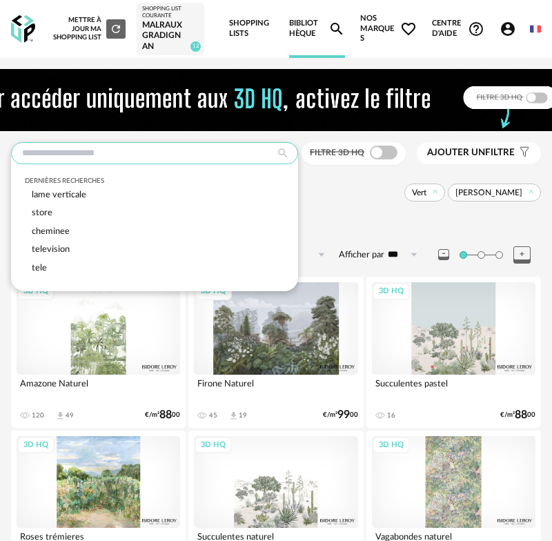
click at [148, 155] on input "text" at bounding box center [154, 153] width 287 height 22
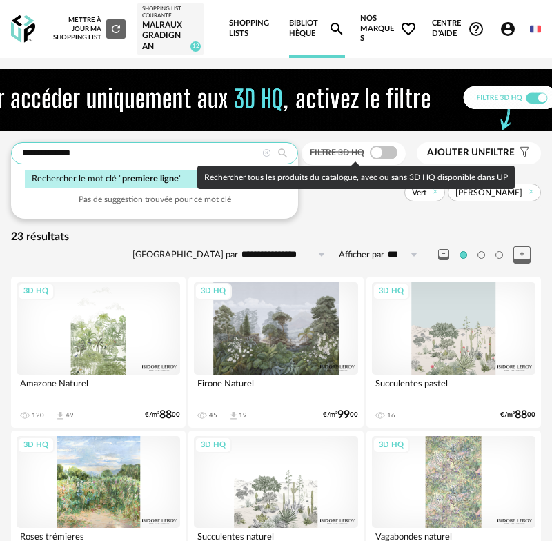
type input "**********"
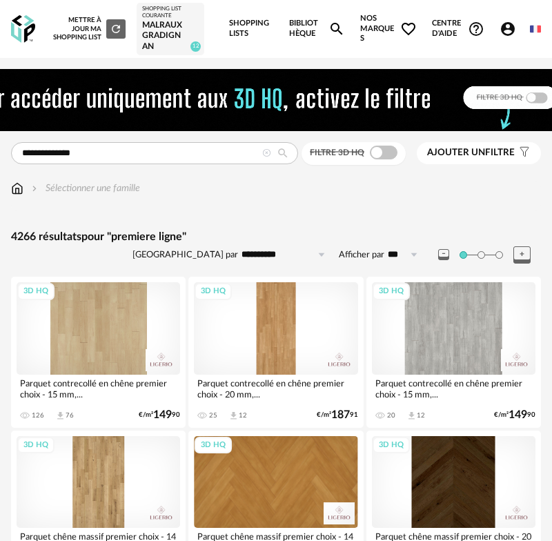
click at [473, 153] on span "Ajouter un" at bounding box center [456, 153] width 58 height 10
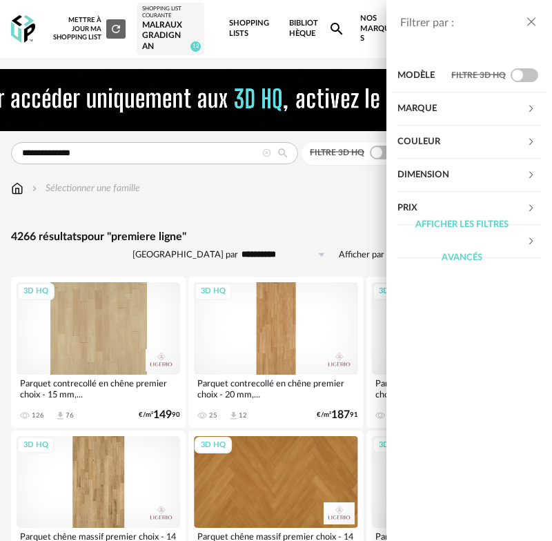
click at [472, 106] on div "Marque" at bounding box center [462, 109] width 129 height 33
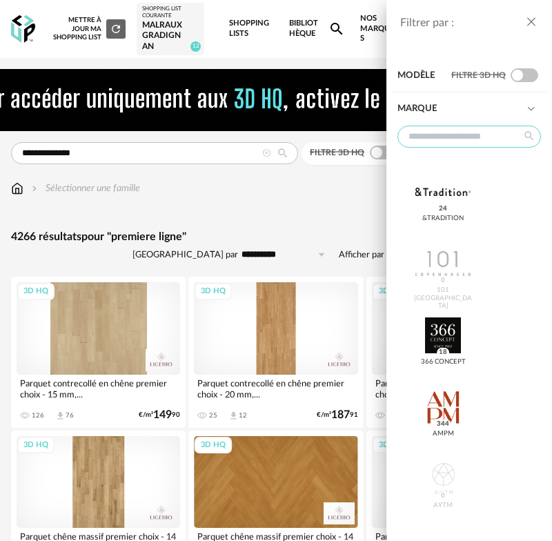
click at [458, 134] on input "text" at bounding box center [470, 137] width 144 height 22
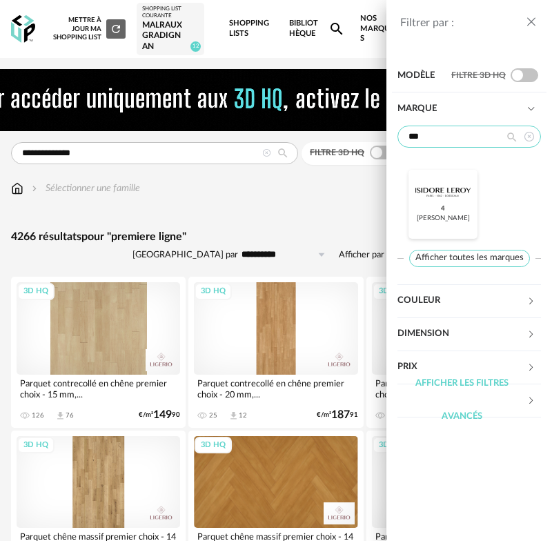
type input "***"
click at [449, 191] on div at bounding box center [443, 192] width 55 height 36
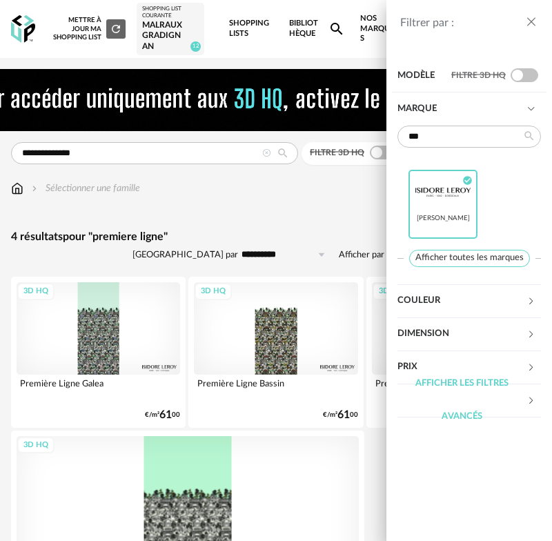
click at [531, 24] on icon "close drawer" at bounding box center [532, 22] width 14 height 14
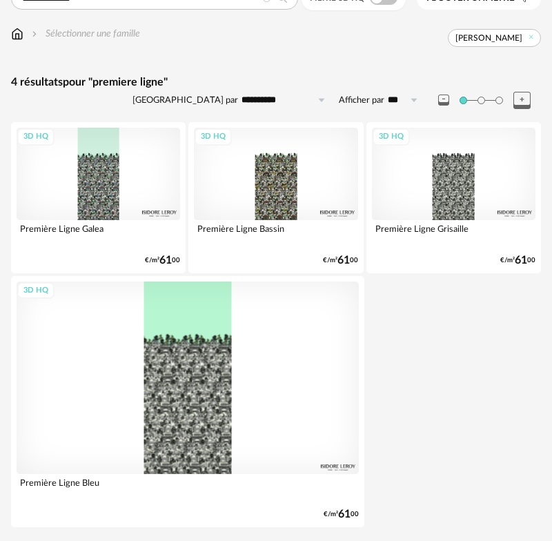
scroll to position [158, 0]
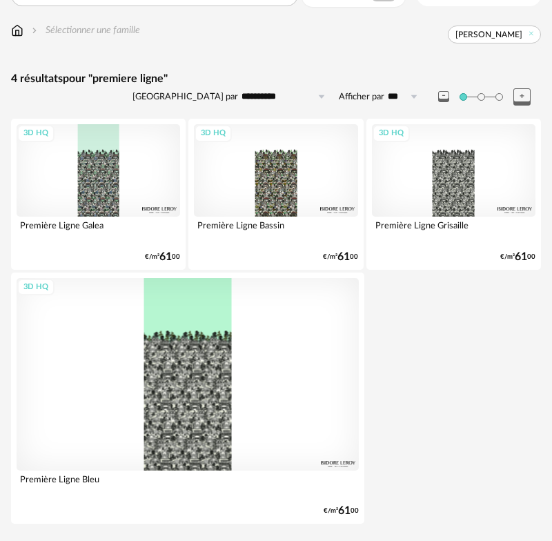
click at [269, 183] on div "3D HQ" at bounding box center [276, 170] width 164 height 92
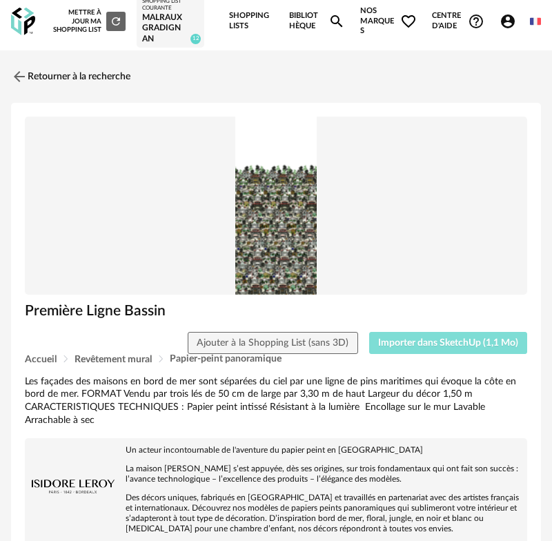
click at [451, 346] on span "Importer dans SketchUp (1,1 Mo)" at bounding box center [448, 343] width 140 height 10
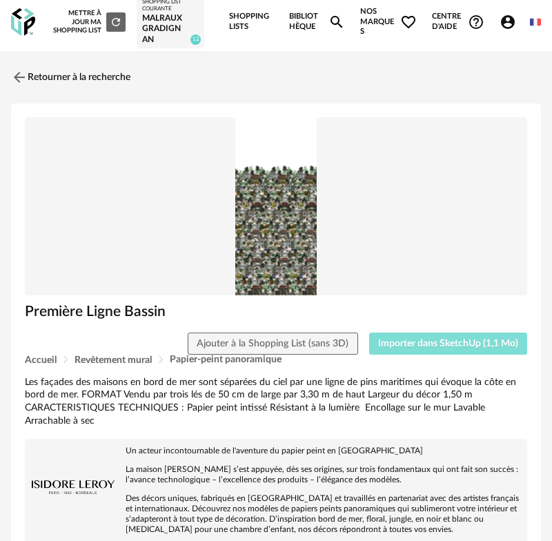
scroll to position [4, 0]
